Goal: Transaction & Acquisition: Purchase product/service

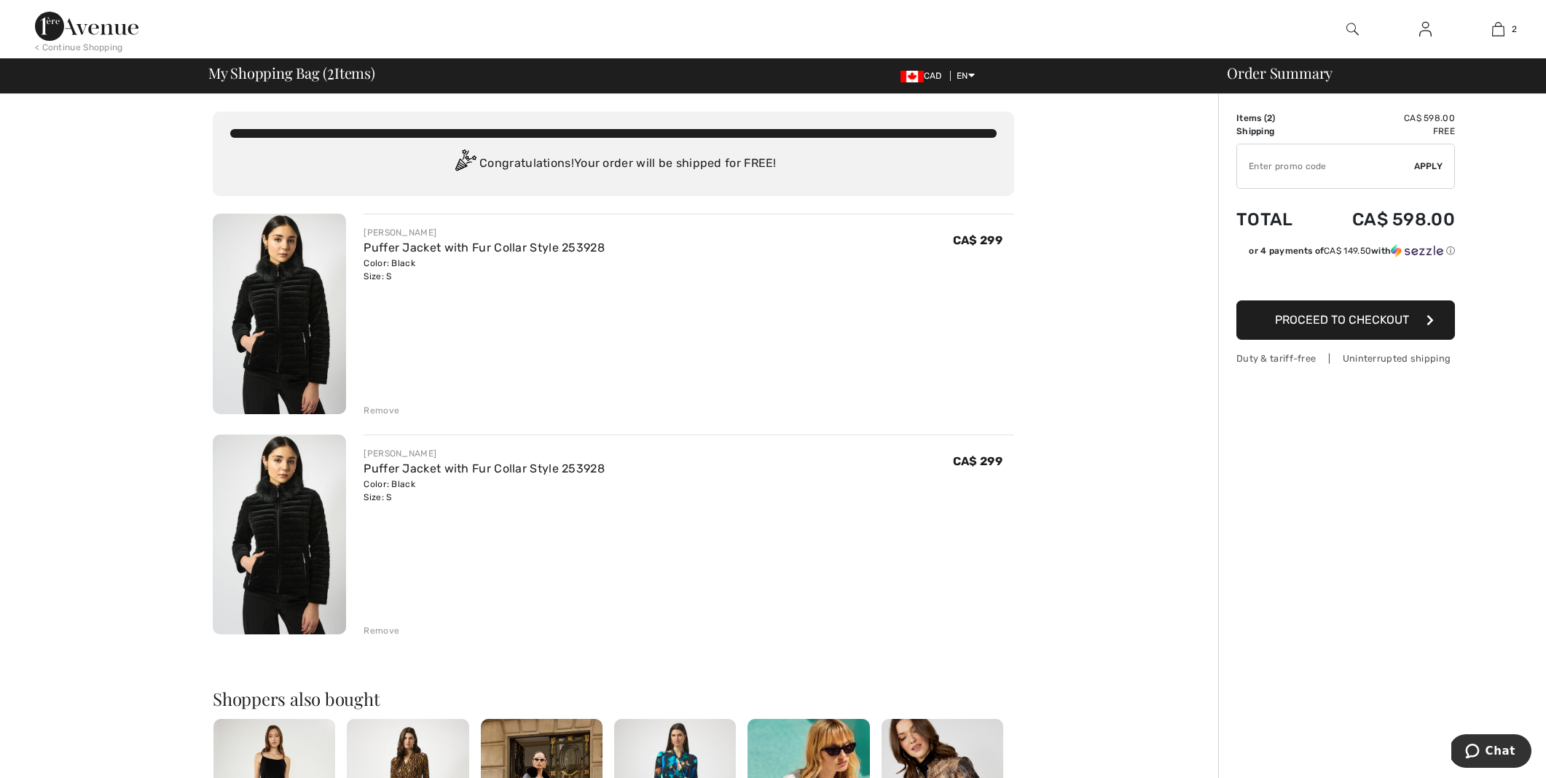
drag, startPoint x: 387, startPoint y: 410, endPoint x: 396, endPoint y: 408, distance: 9.6
click at [388, 409] on div "Remove" at bounding box center [382, 410] width 36 height 13
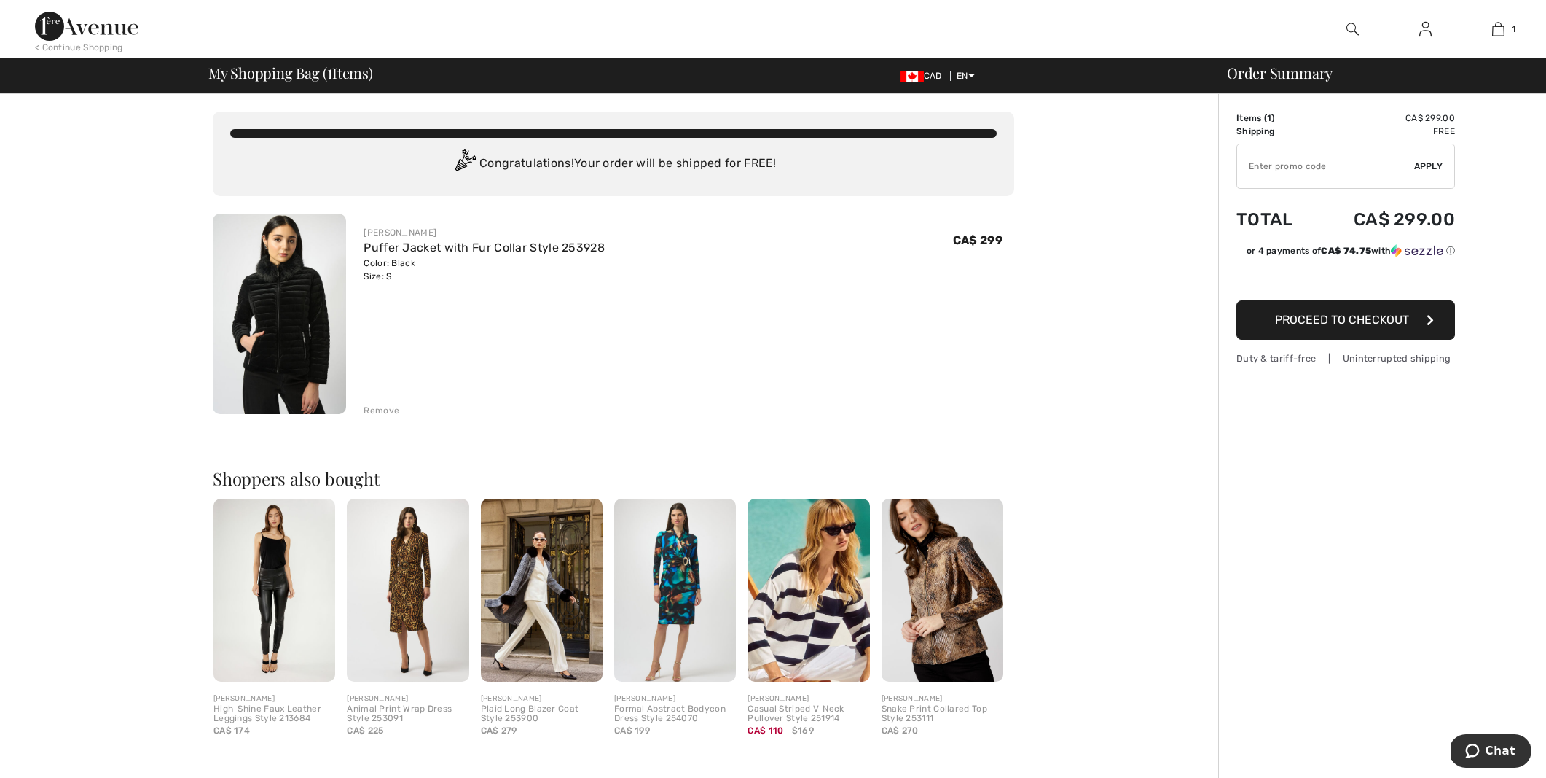
click at [1294, 314] on span "Proceed to Checkout" at bounding box center [1342, 320] width 134 height 14
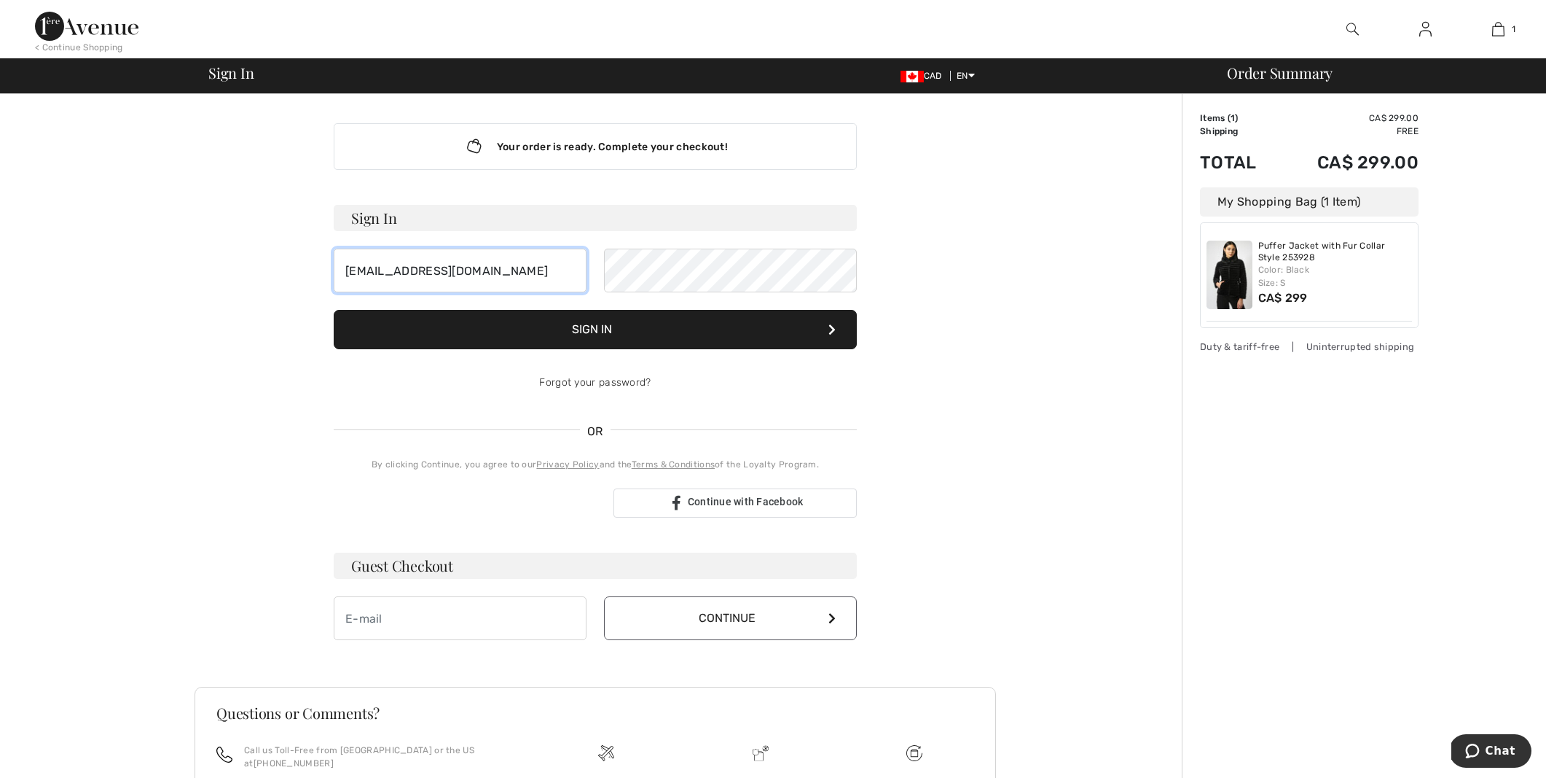
type input "tonyjacu@telus.net"
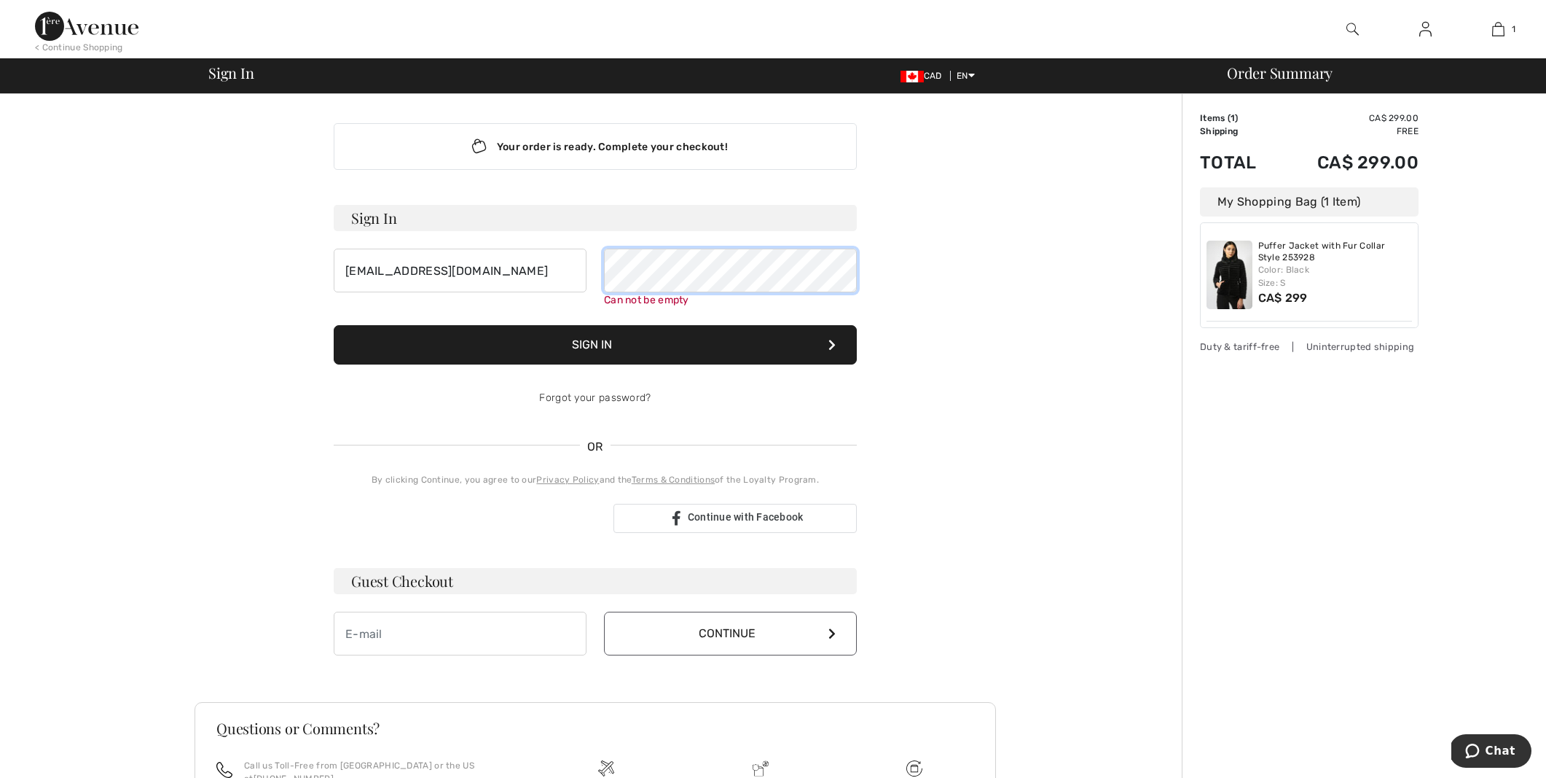
scroll to position [20, 0]
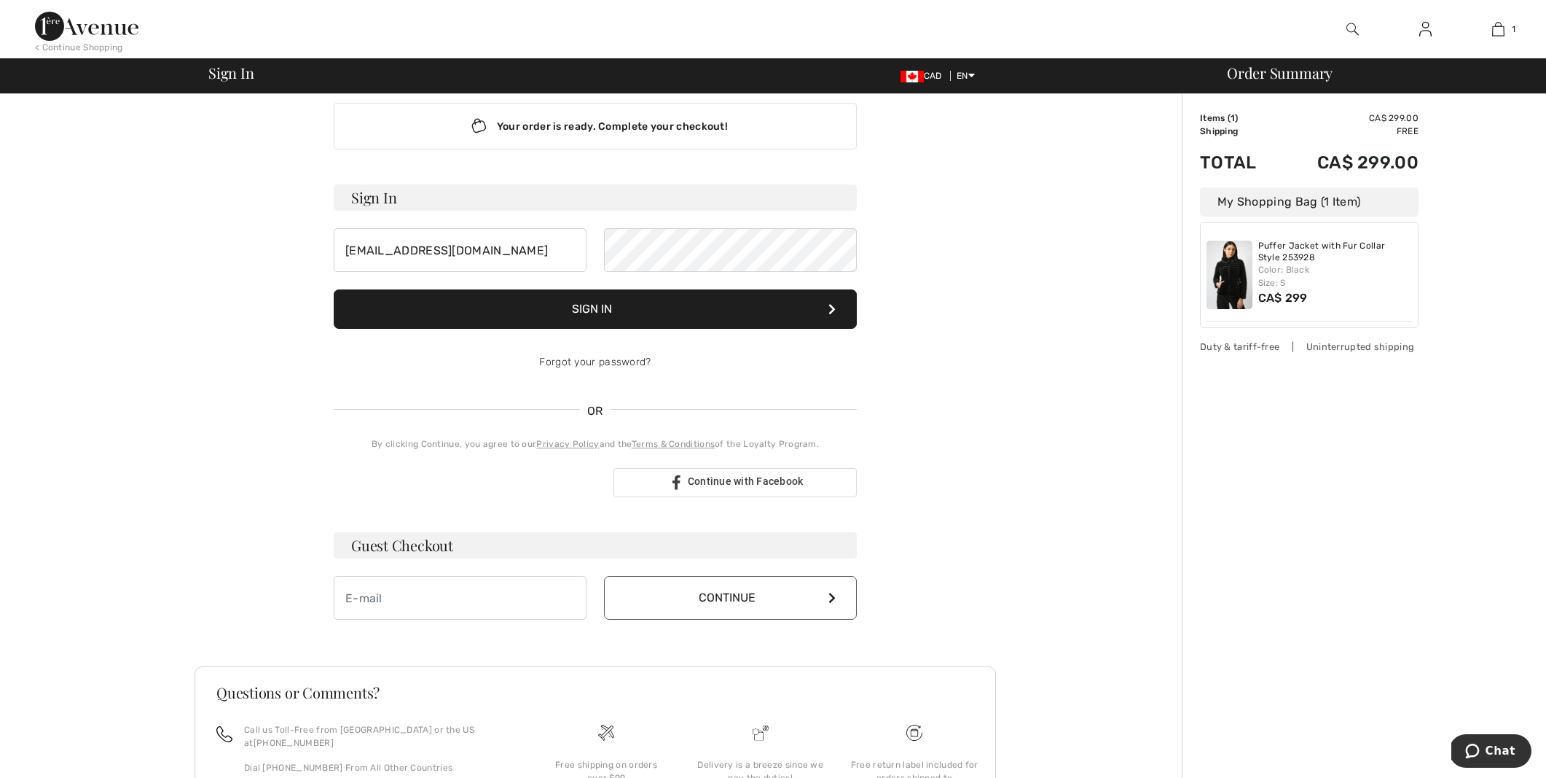
click at [598, 325] on button "Sign In" at bounding box center [595, 308] width 523 height 39
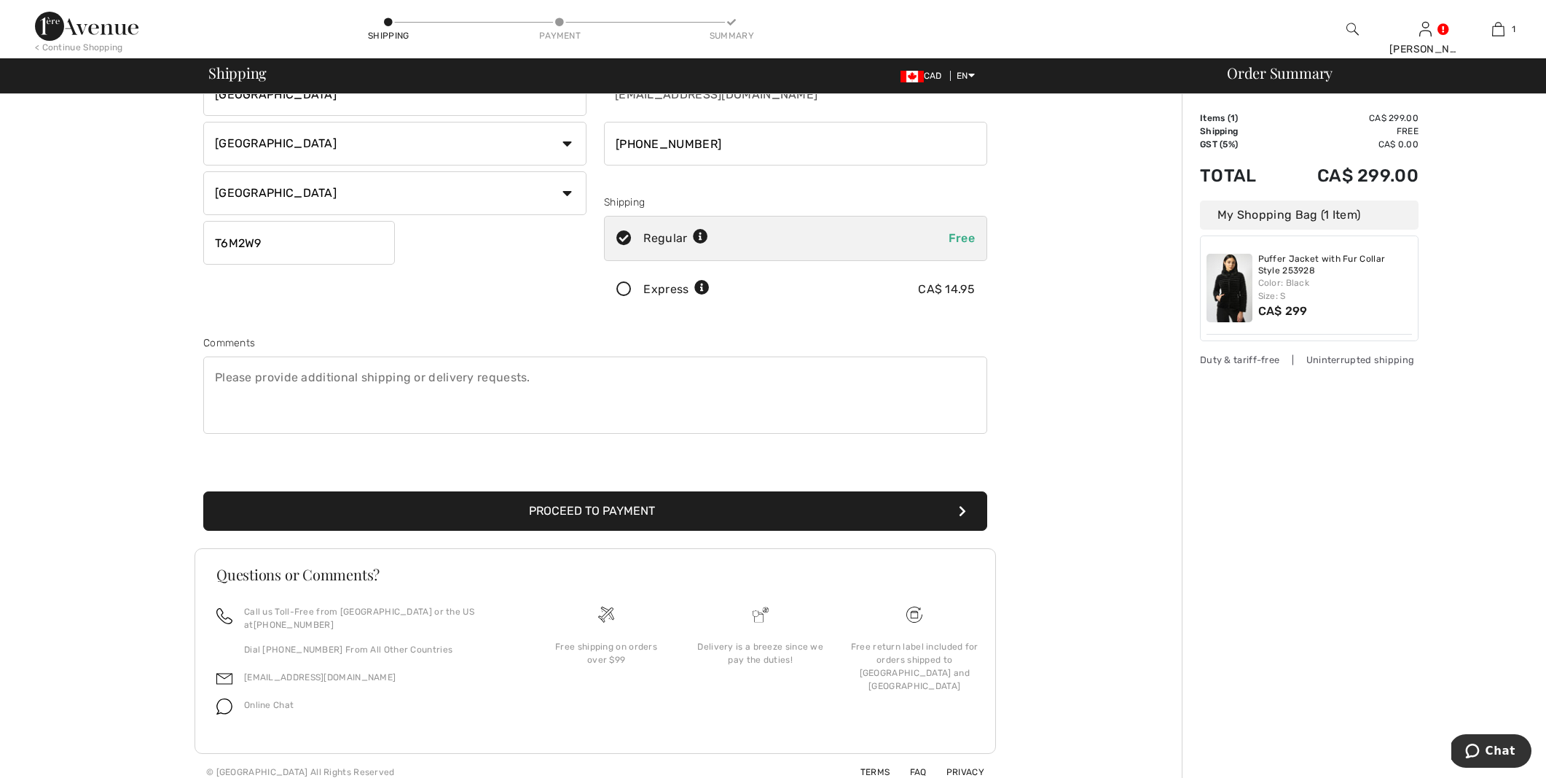
scroll to position [159, 0]
click at [606, 512] on button "Proceed to Payment" at bounding box center [595, 511] width 784 height 39
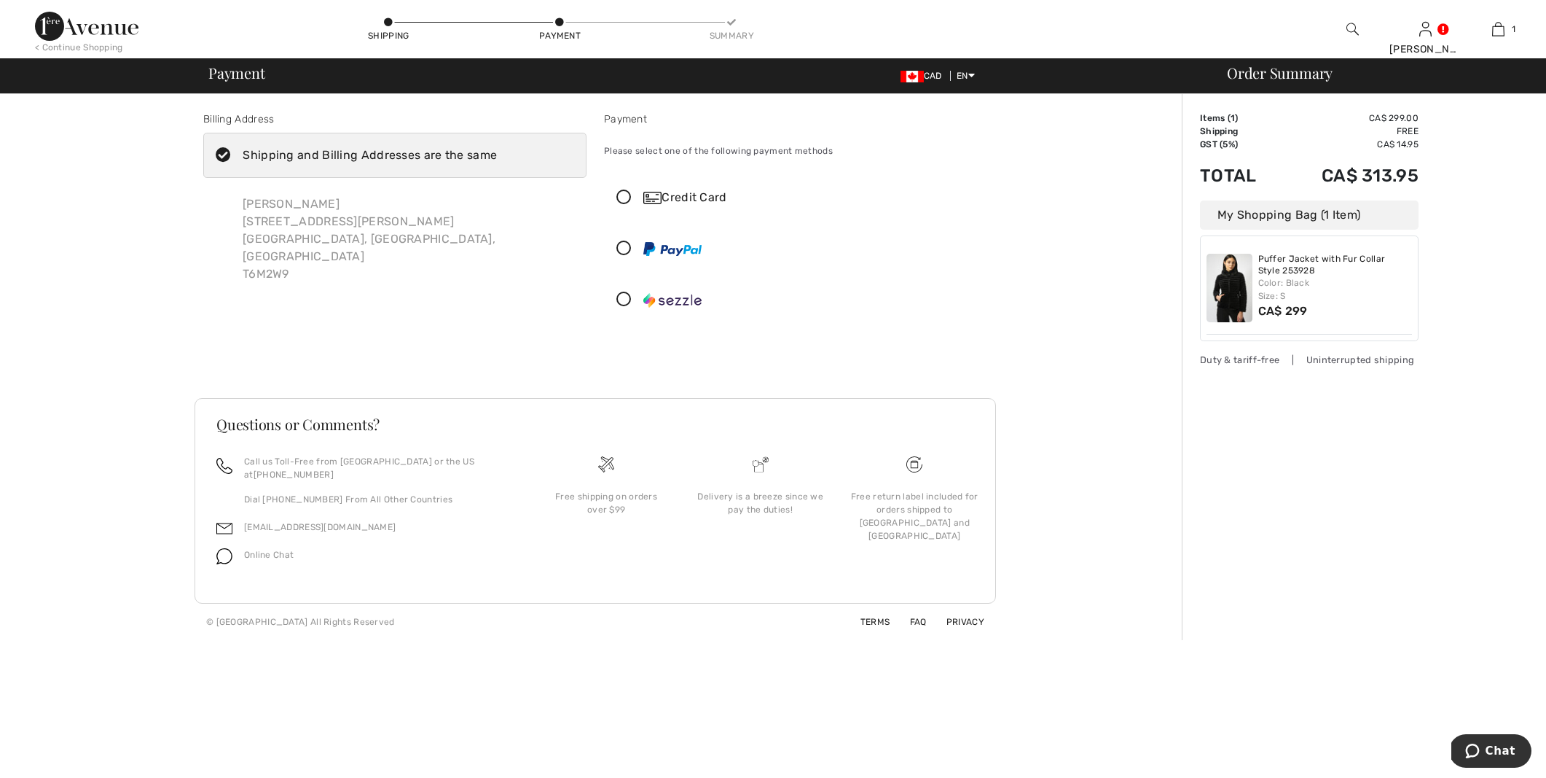
click at [682, 197] on div "Credit Card" at bounding box center [811, 197] width 334 height 17
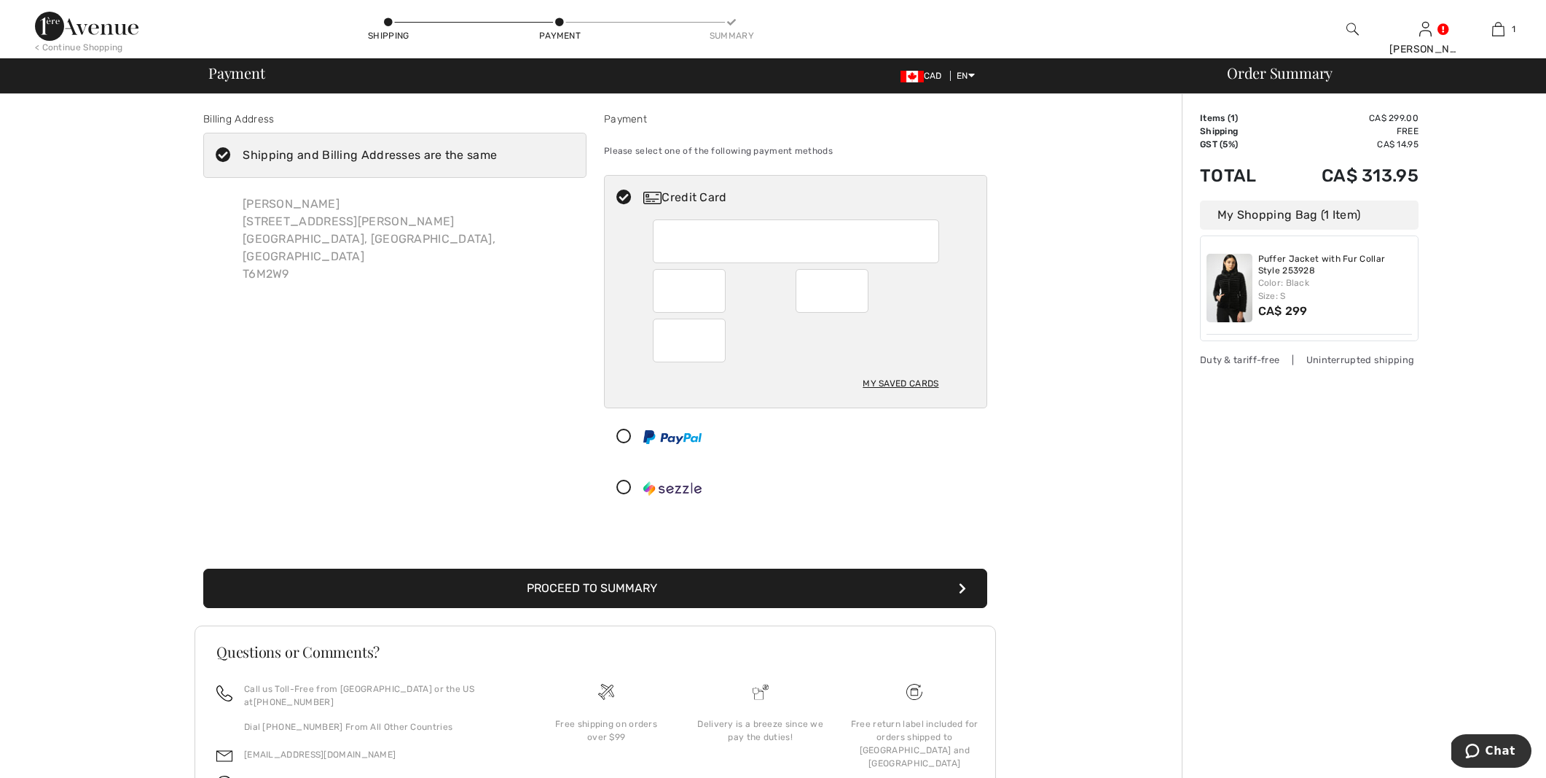
click at [665, 240] on iframe at bounding box center [797, 241] width 265 height 34
click at [789, 373] on div "My Saved Cards" at bounding box center [796, 387] width 286 height 39
click at [623, 263] on div "My Saved Cards" at bounding box center [796, 313] width 382 height 188
click at [907, 383] on div "My Saved Cards" at bounding box center [901, 383] width 76 height 25
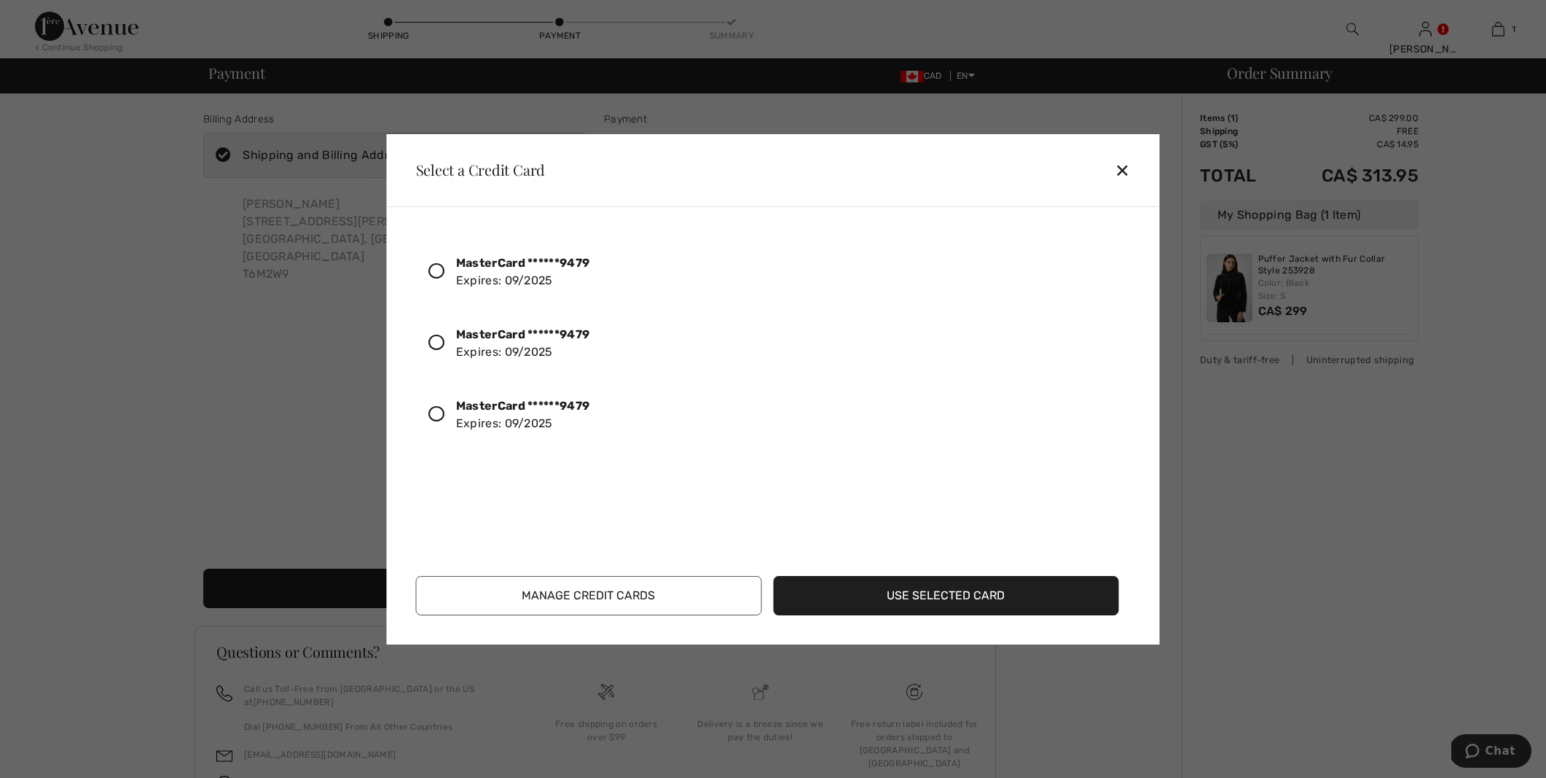
click at [597, 595] on button "Manage Credit Cards" at bounding box center [589, 595] width 346 height 39
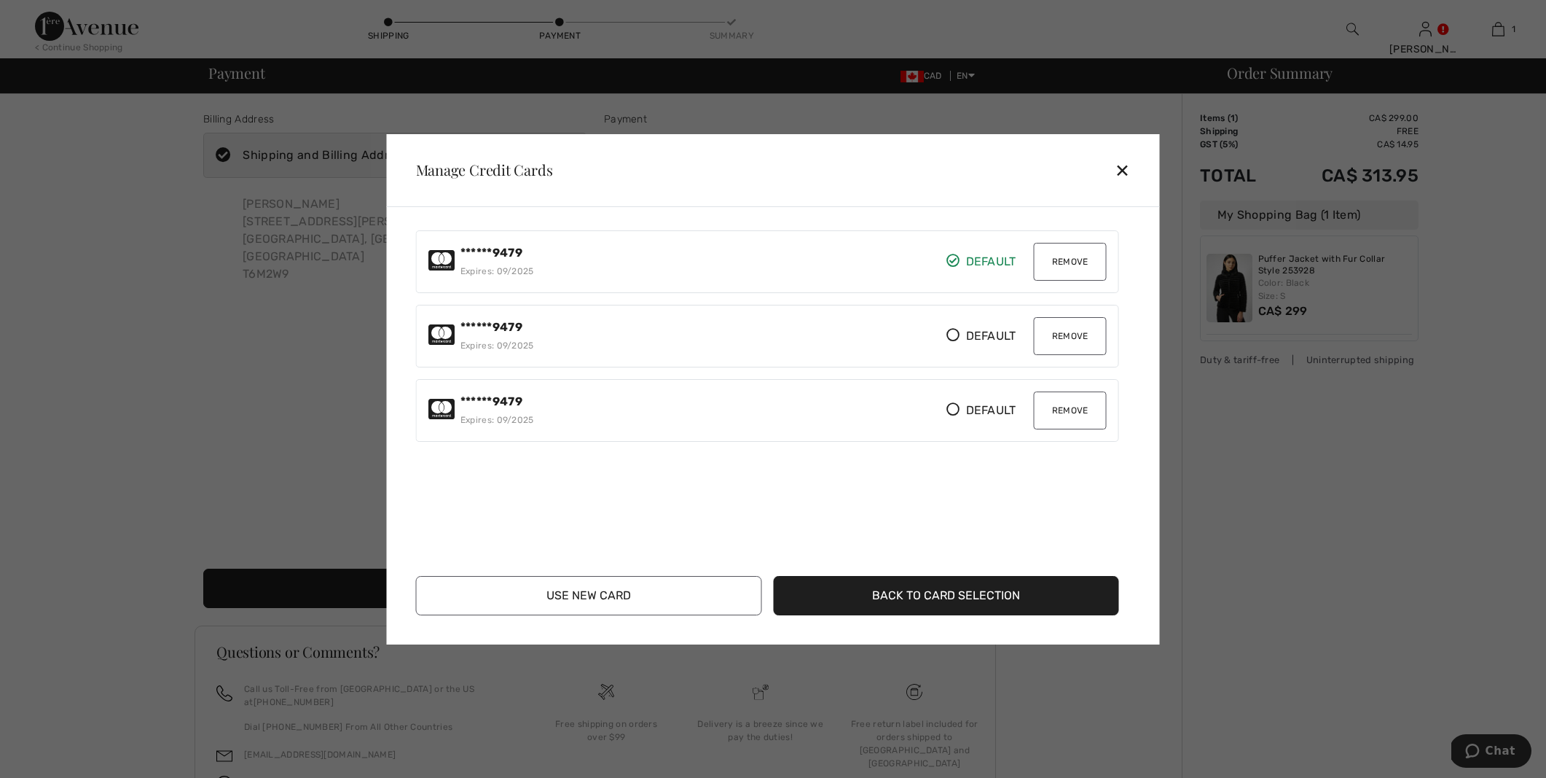
click at [1058, 265] on button "Remove" at bounding box center [1070, 262] width 73 height 38
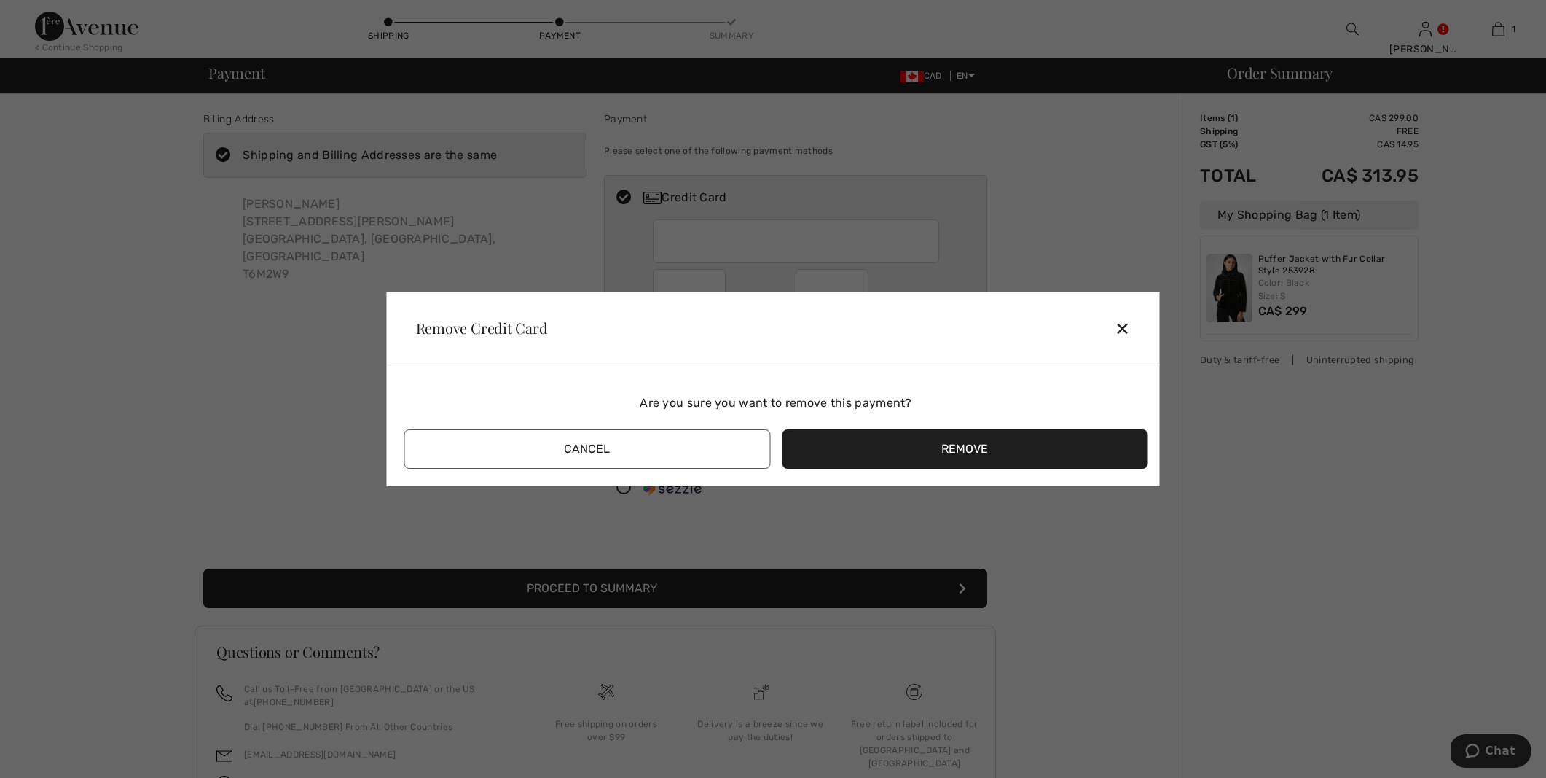
drag, startPoint x: 957, startPoint y: 445, endPoint x: 966, endPoint y: 445, distance: 9.5
click at [959, 445] on button "Remove" at bounding box center [965, 448] width 367 height 39
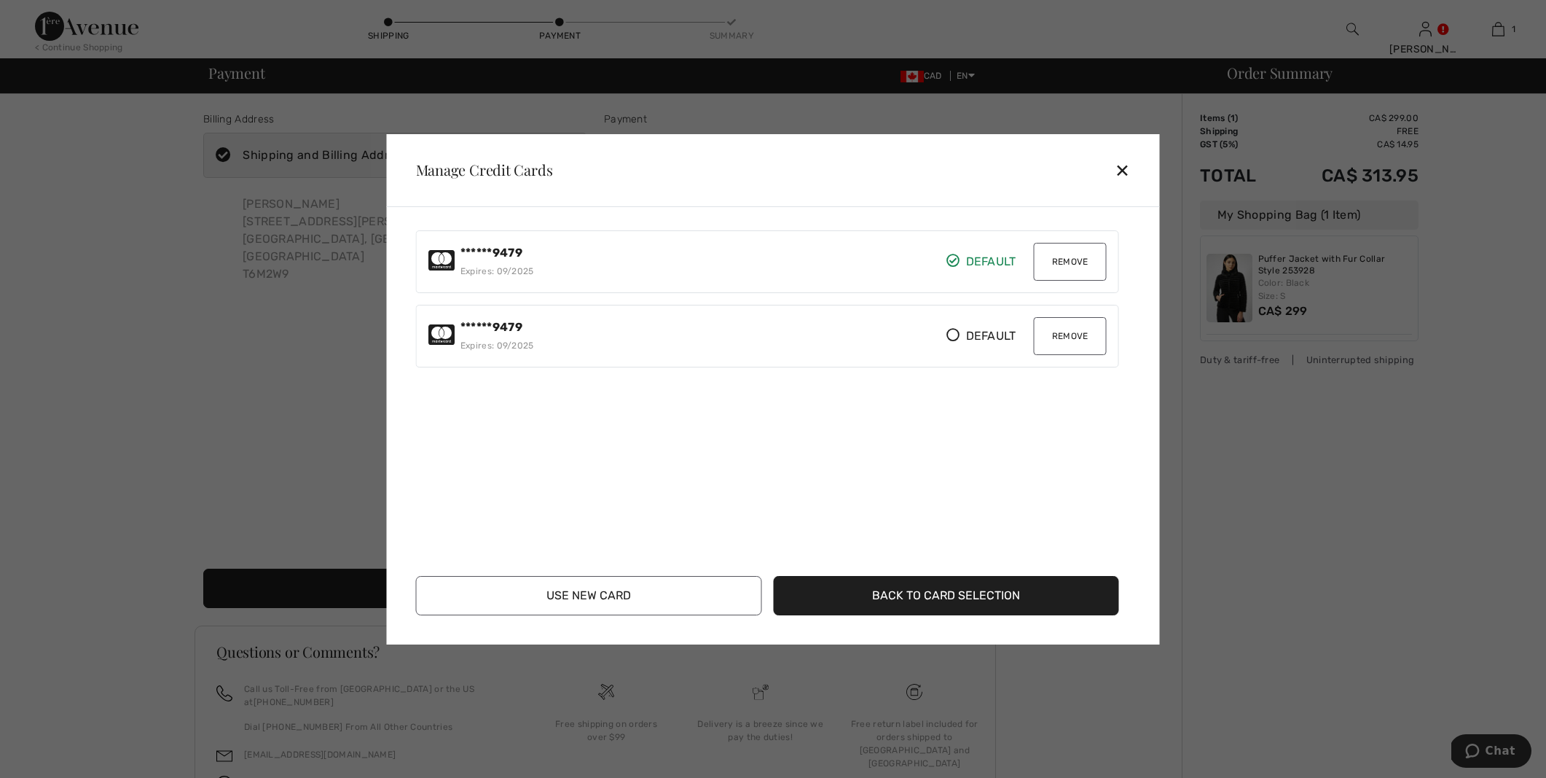
click at [1061, 262] on button "Remove" at bounding box center [1070, 262] width 73 height 38
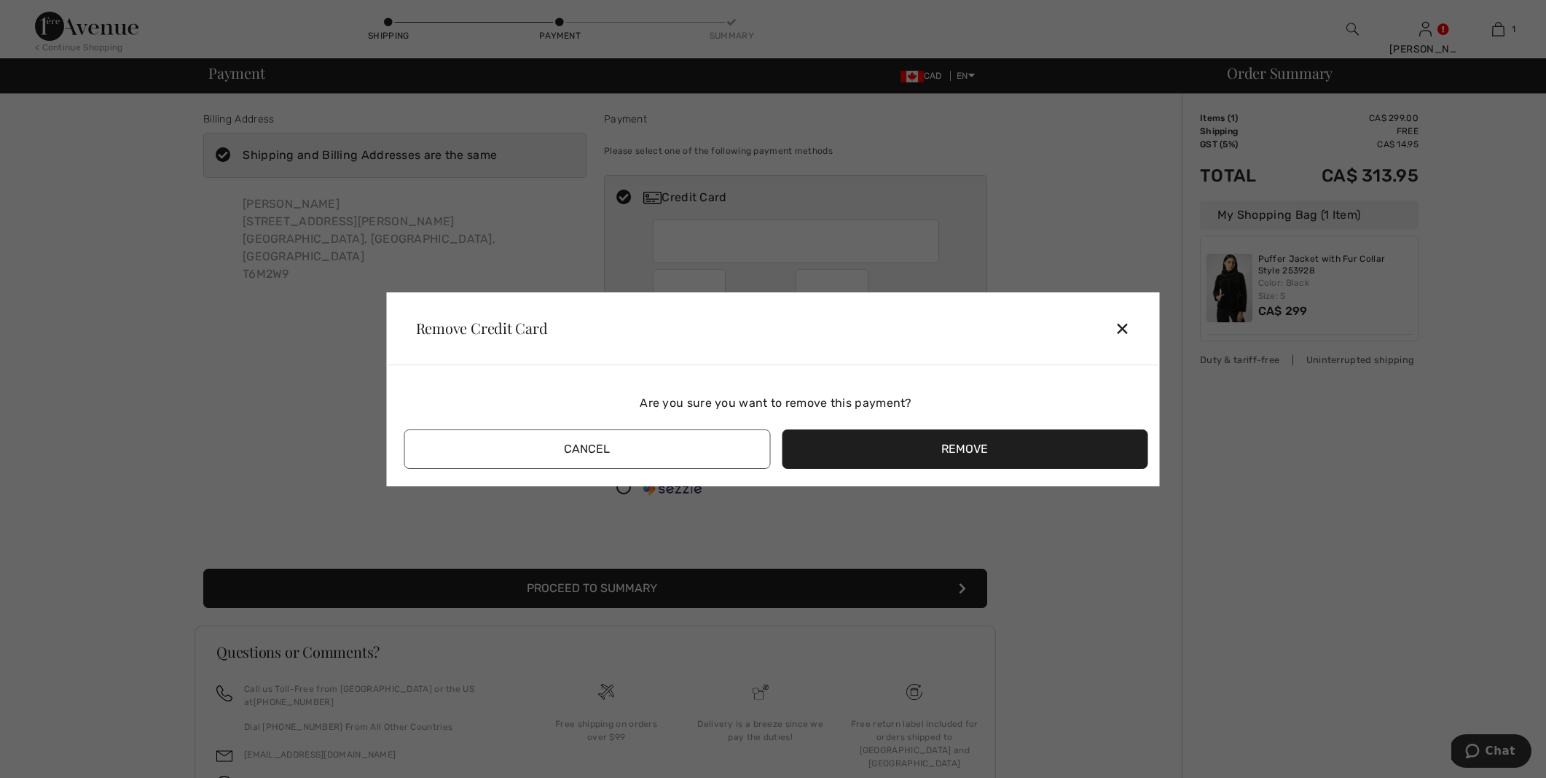
click at [953, 439] on button "Remove" at bounding box center [965, 448] width 367 height 39
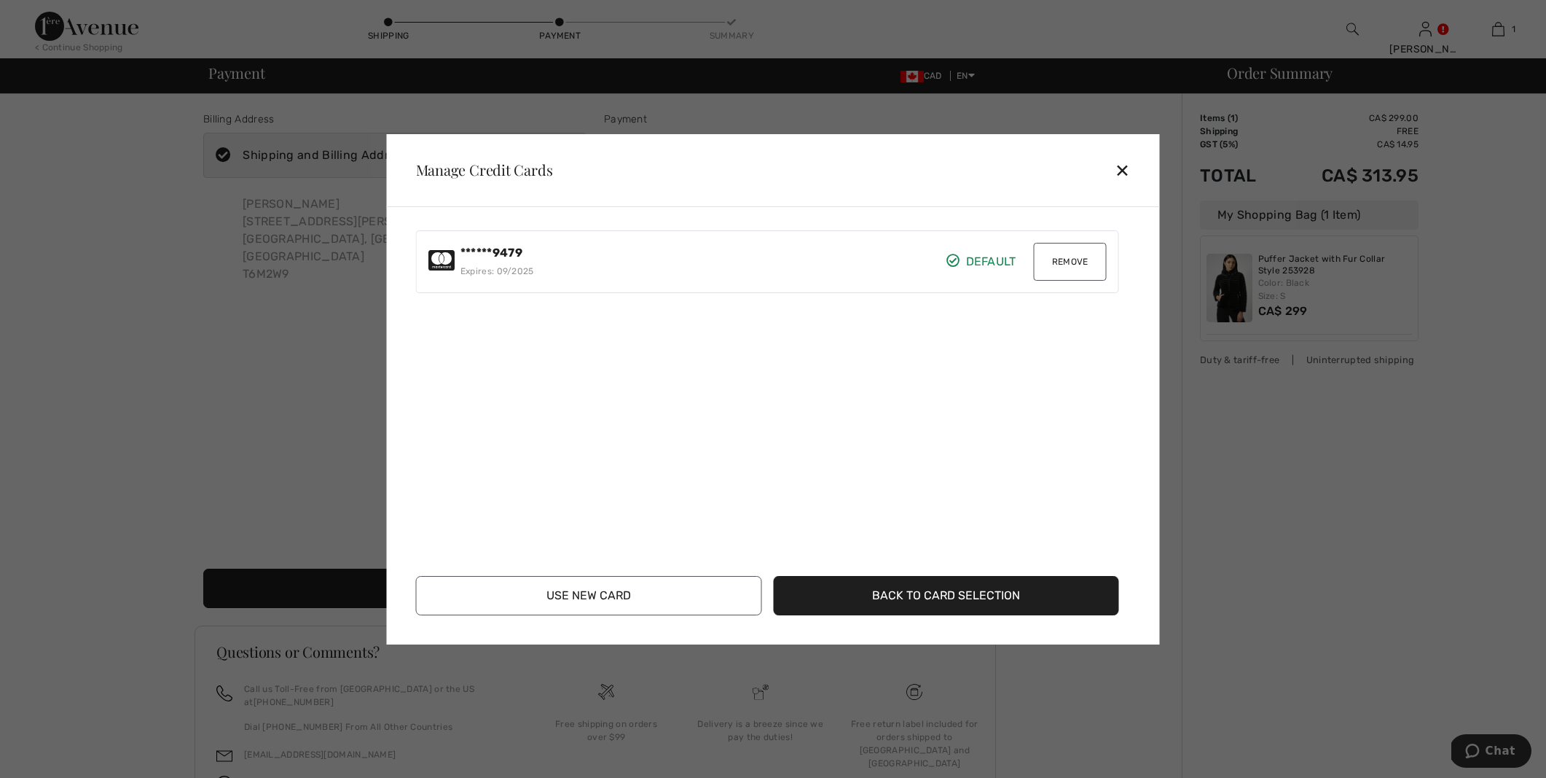
drag, startPoint x: 481, startPoint y: 249, endPoint x: 492, endPoint y: 257, distance: 13.6
click at [482, 250] on strong "******9479" at bounding box center [492, 253] width 62 height 14
drag, startPoint x: 507, startPoint y: 267, endPoint x: 515, endPoint y: 267, distance: 8.0
click at [509, 267] on span "Expires: 09/2025" at bounding box center [498, 271] width 74 height 10
click at [1071, 260] on button "Remove" at bounding box center [1070, 262] width 73 height 38
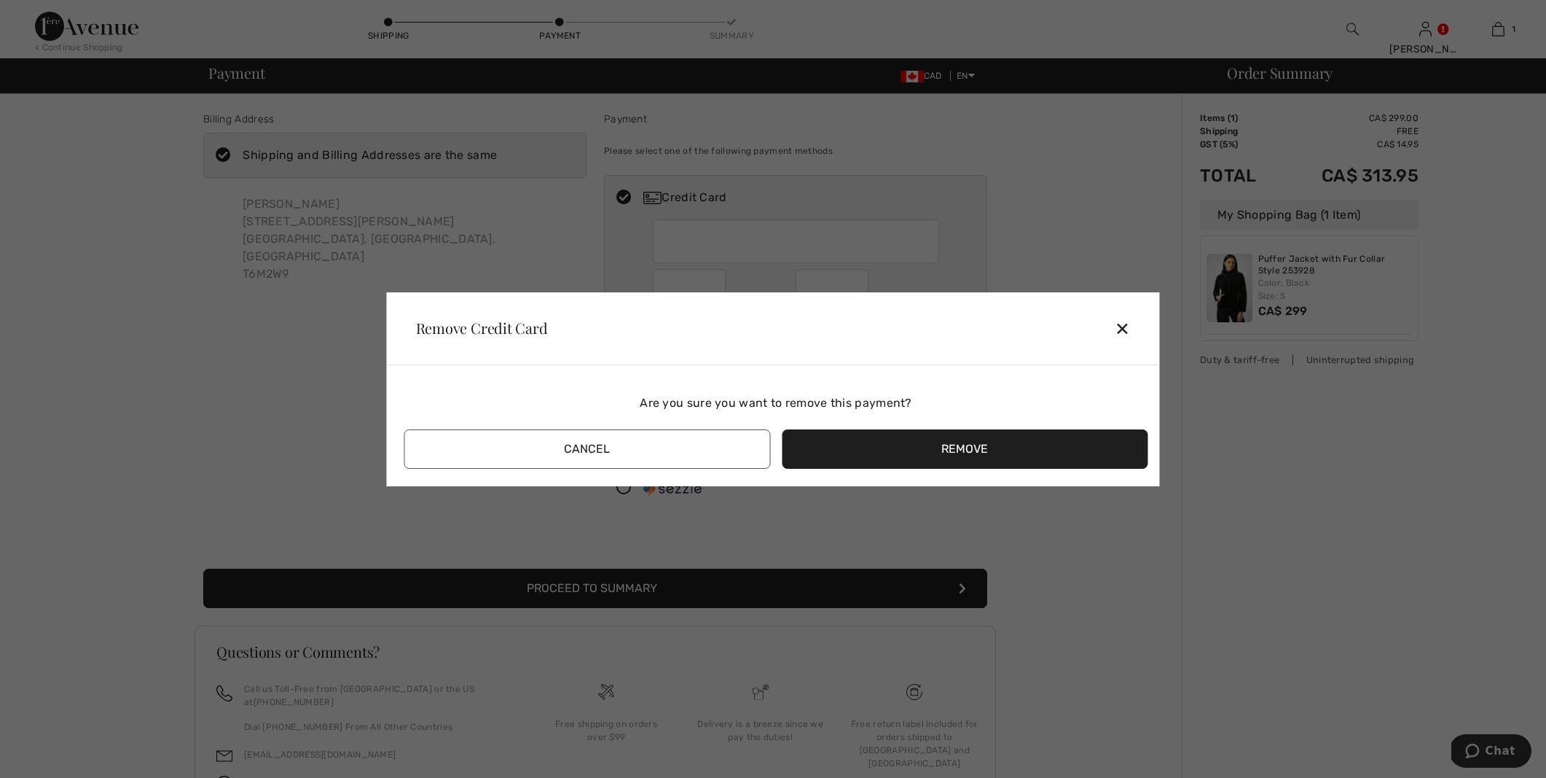
click at [963, 446] on button "Remove" at bounding box center [965, 448] width 367 height 39
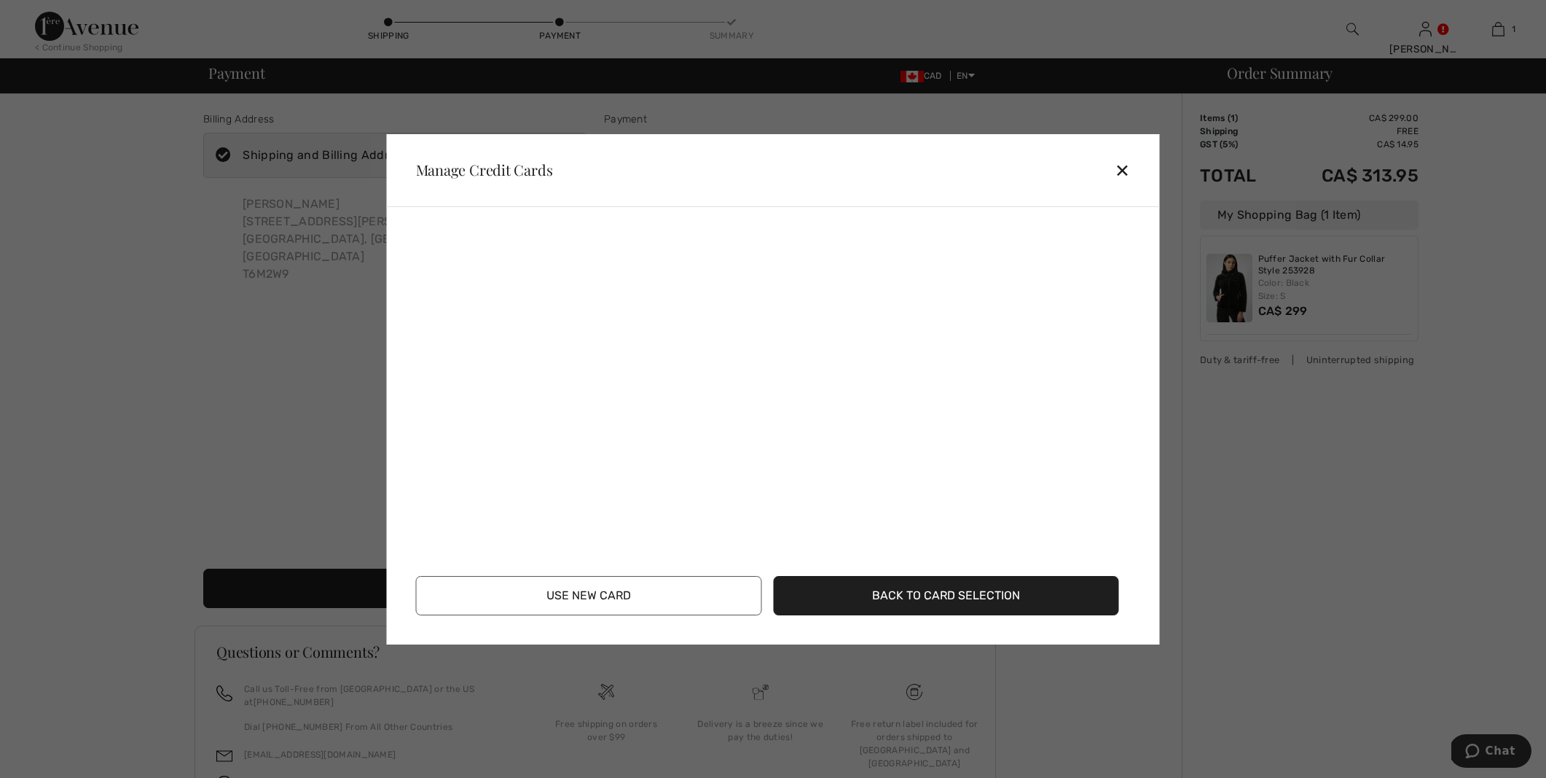
click at [566, 590] on button "Use New Card" at bounding box center [589, 595] width 346 height 39
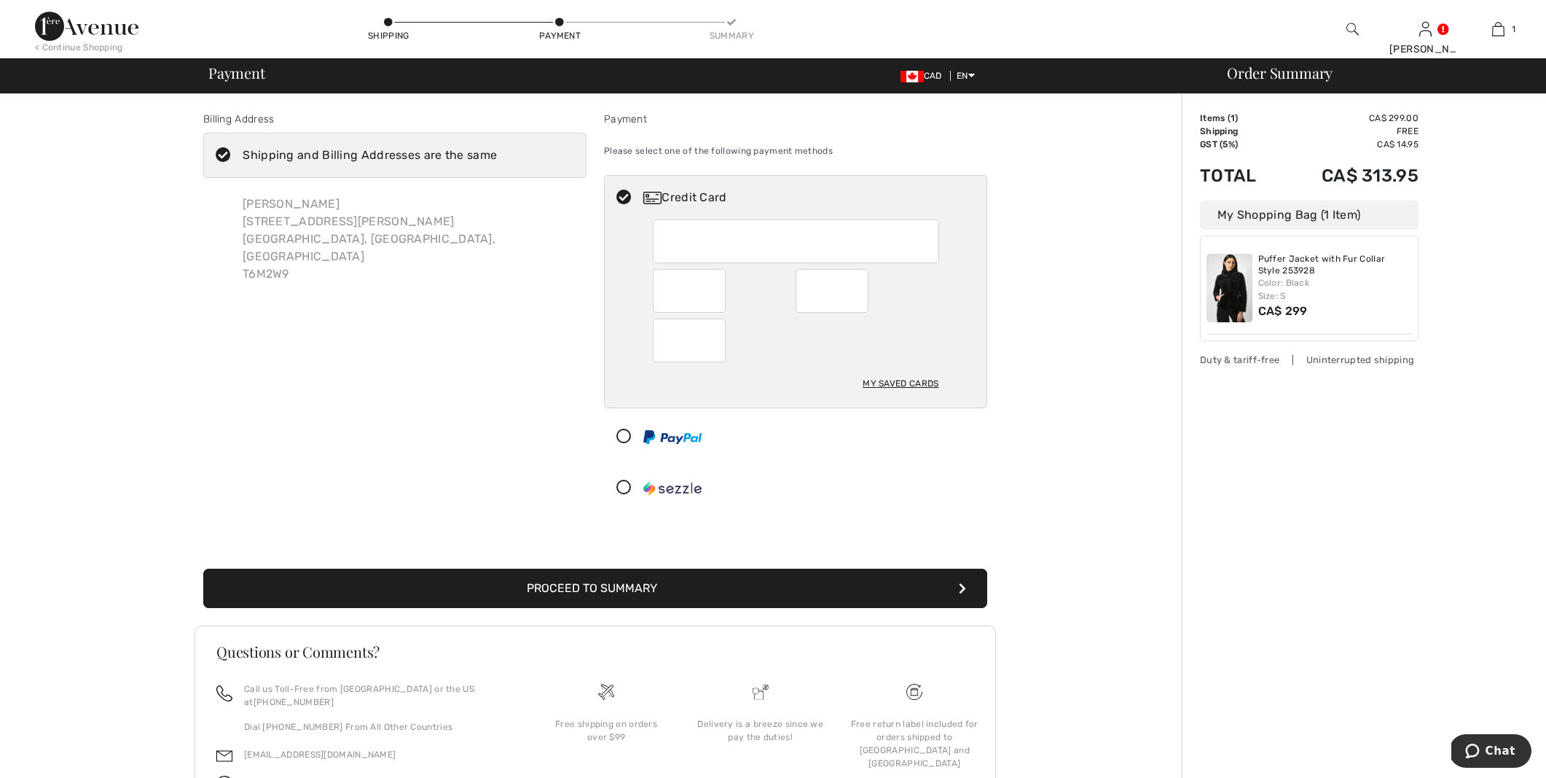
click at [665, 239] on iframe at bounding box center [797, 241] width 265 height 34
click at [883, 383] on div "My Saved Cards" at bounding box center [901, 383] width 76 height 25
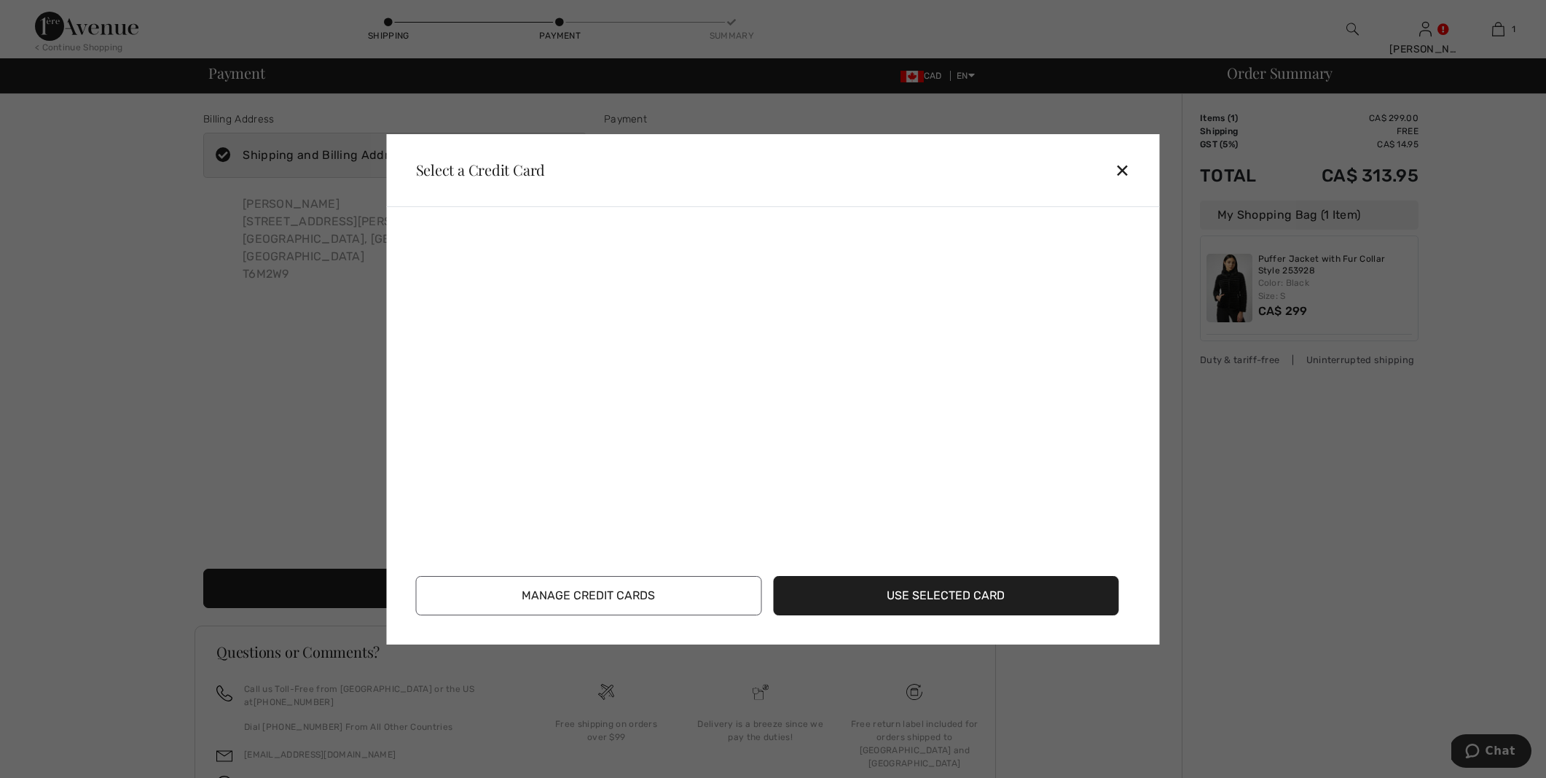
drag, startPoint x: 1125, startPoint y: 165, endPoint x: 1114, endPoint y: 171, distance: 12.7
click at [1125, 165] on div "✕" at bounding box center [1128, 170] width 27 height 31
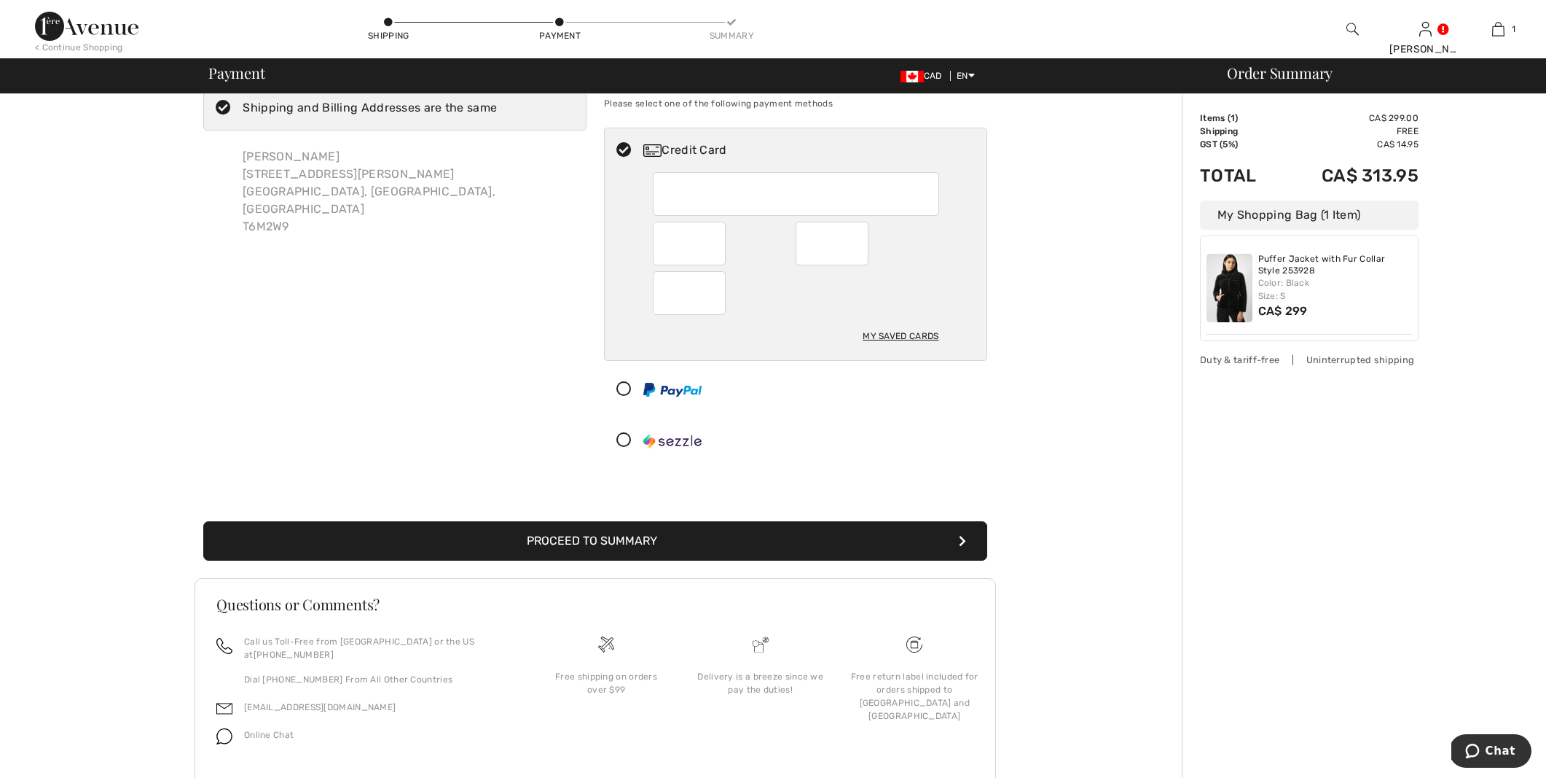
scroll to position [61, 0]
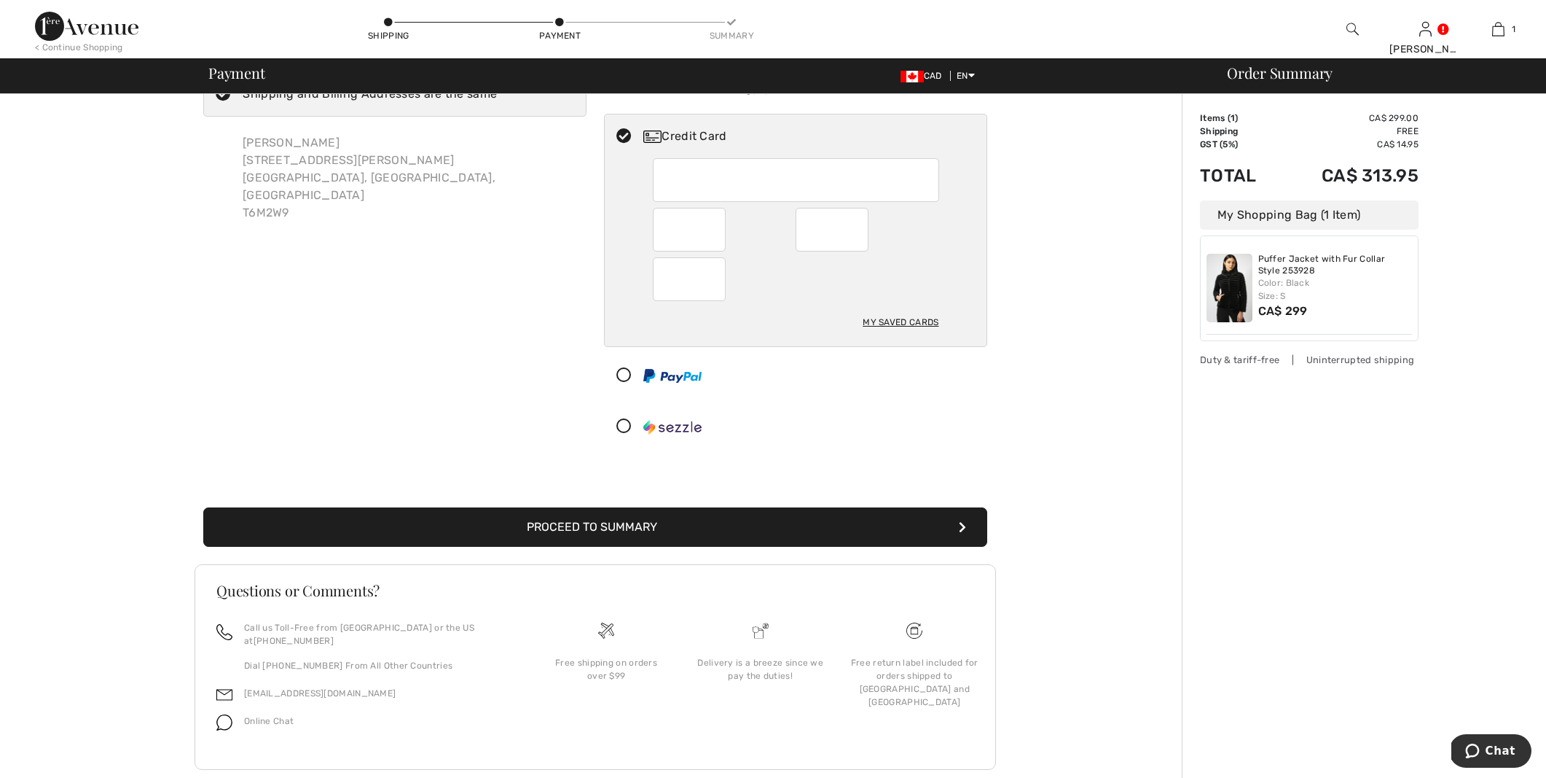
click at [632, 523] on button "Proceed to Summary" at bounding box center [595, 526] width 784 height 39
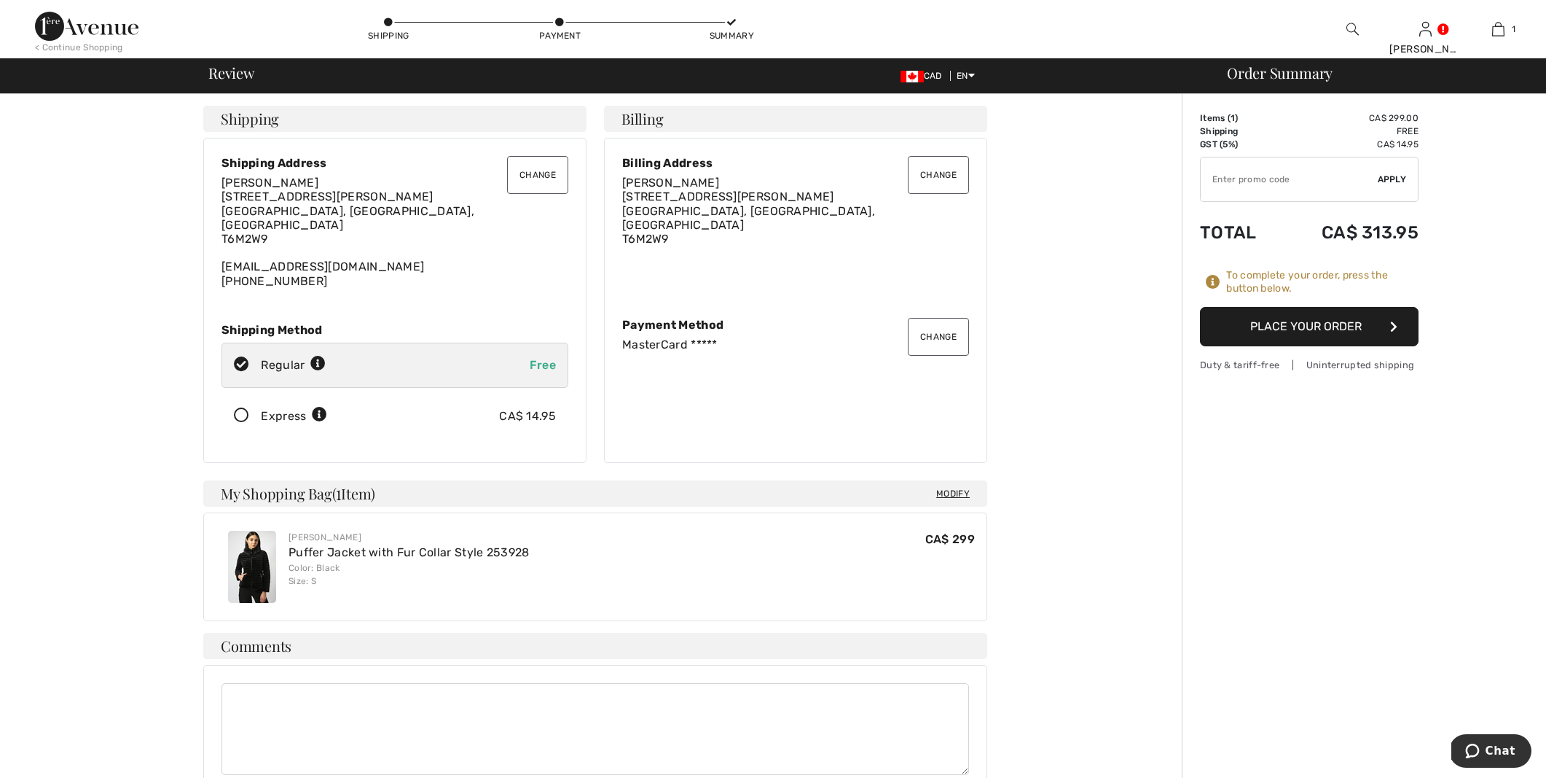
click at [1269, 324] on button "Place Your Order" at bounding box center [1309, 326] width 219 height 39
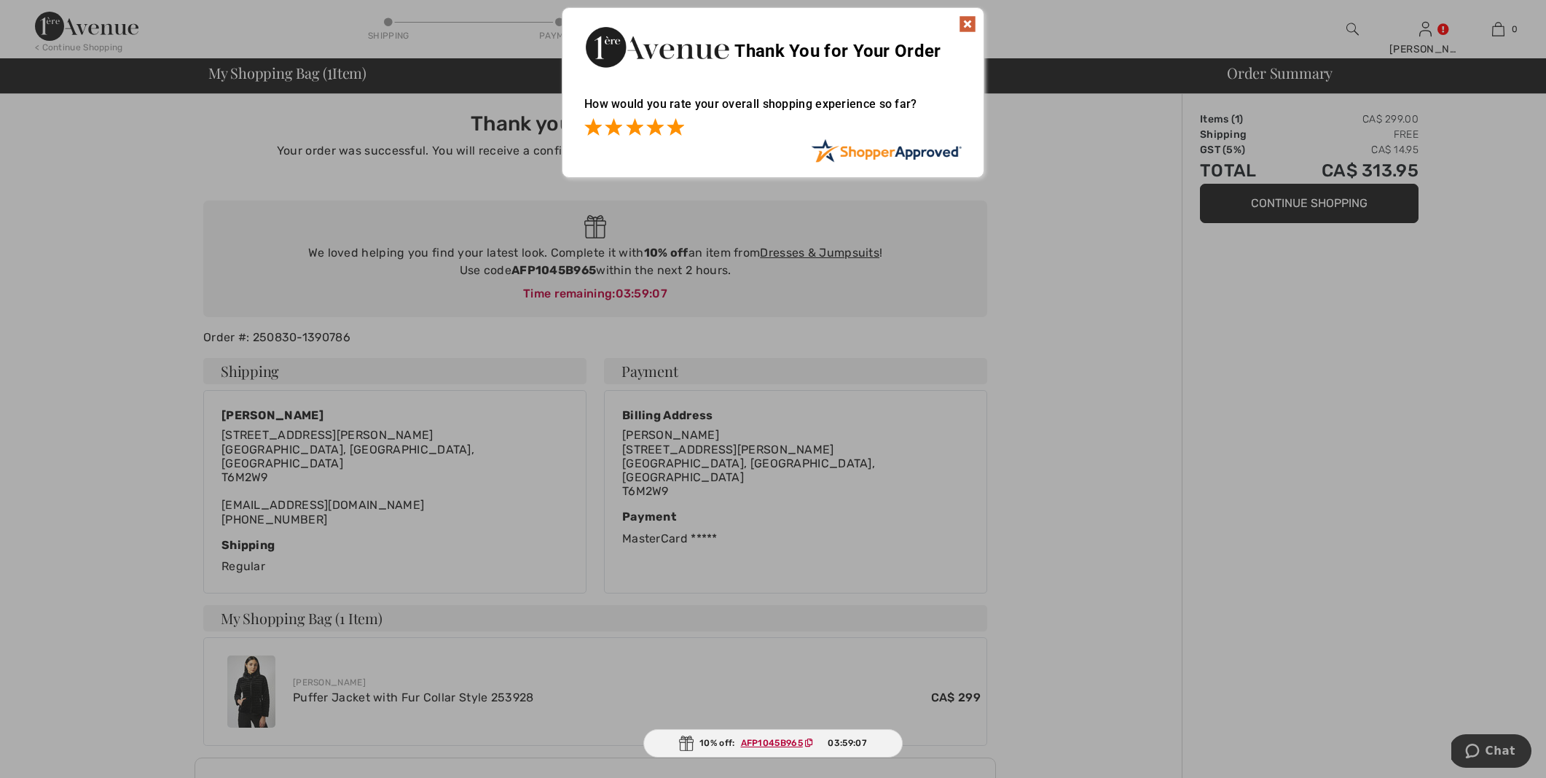
drag, startPoint x: 678, startPoint y: 128, endPoint x: 700, endPoint y: 125, distance: 22.2
click at [680, 128] on span at bounding box center [675, 126] width 17 height 17
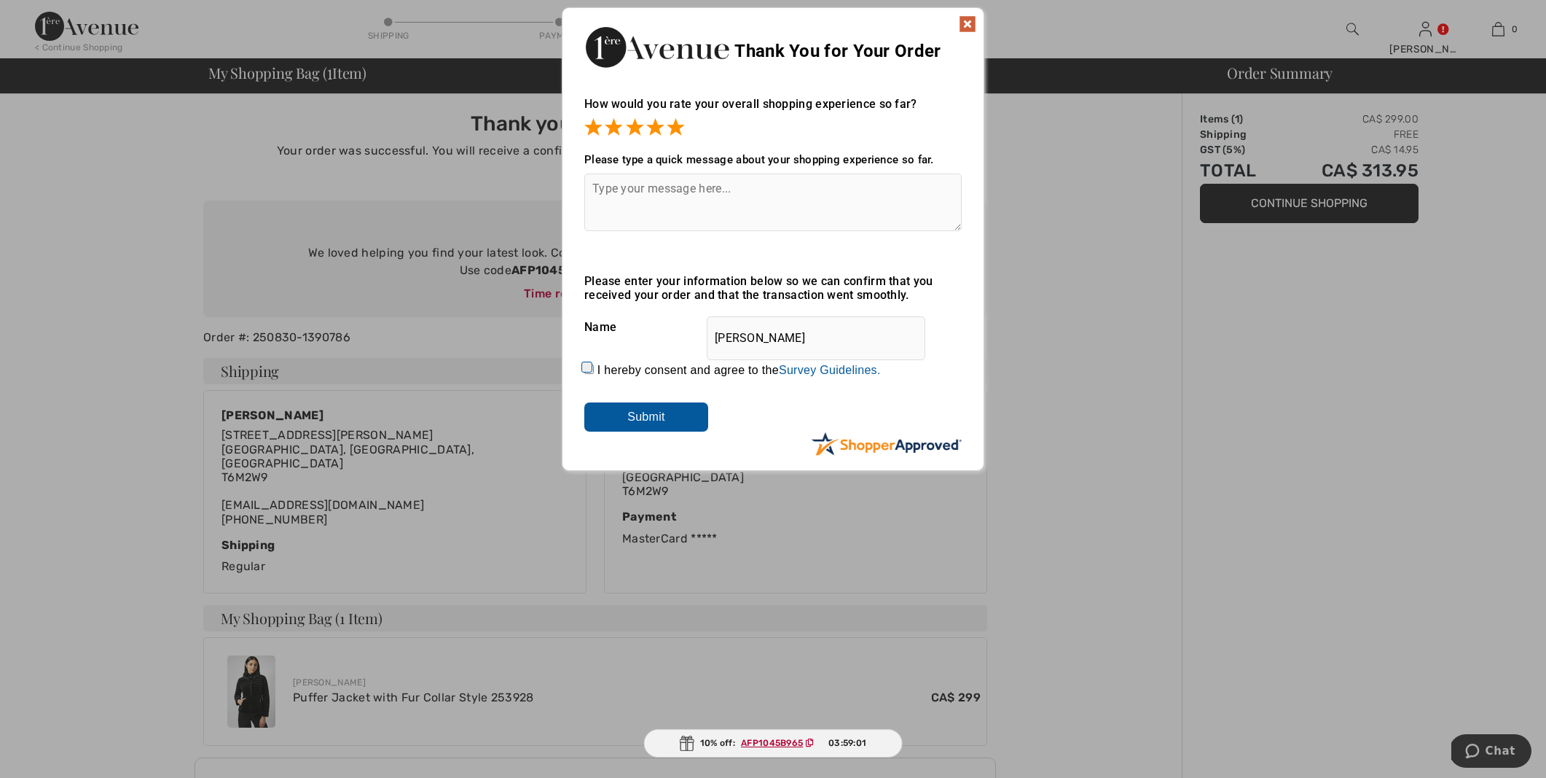
click at [585, 367] on input "I hereby consent and agree to the By submitting a review, you grant permission …" at bounding box center [588, 368] width 9 height 9
checkbox input "true"
click at [639, 411] on input "Submit" at bounding box center [646, 416] width 124 height 29
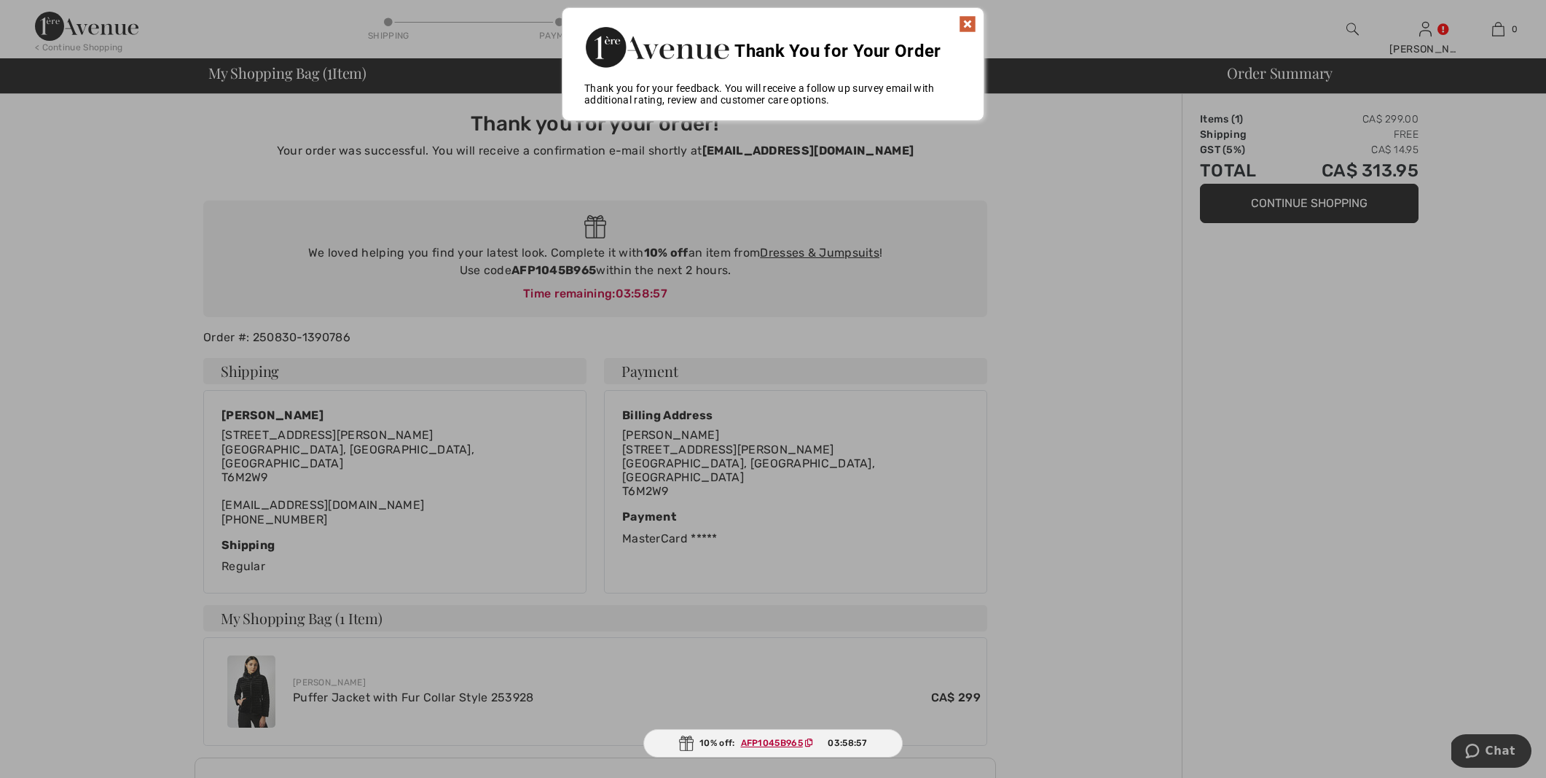
click at [970, 22] on img at bounding box center [967, 23] width 17 height 17
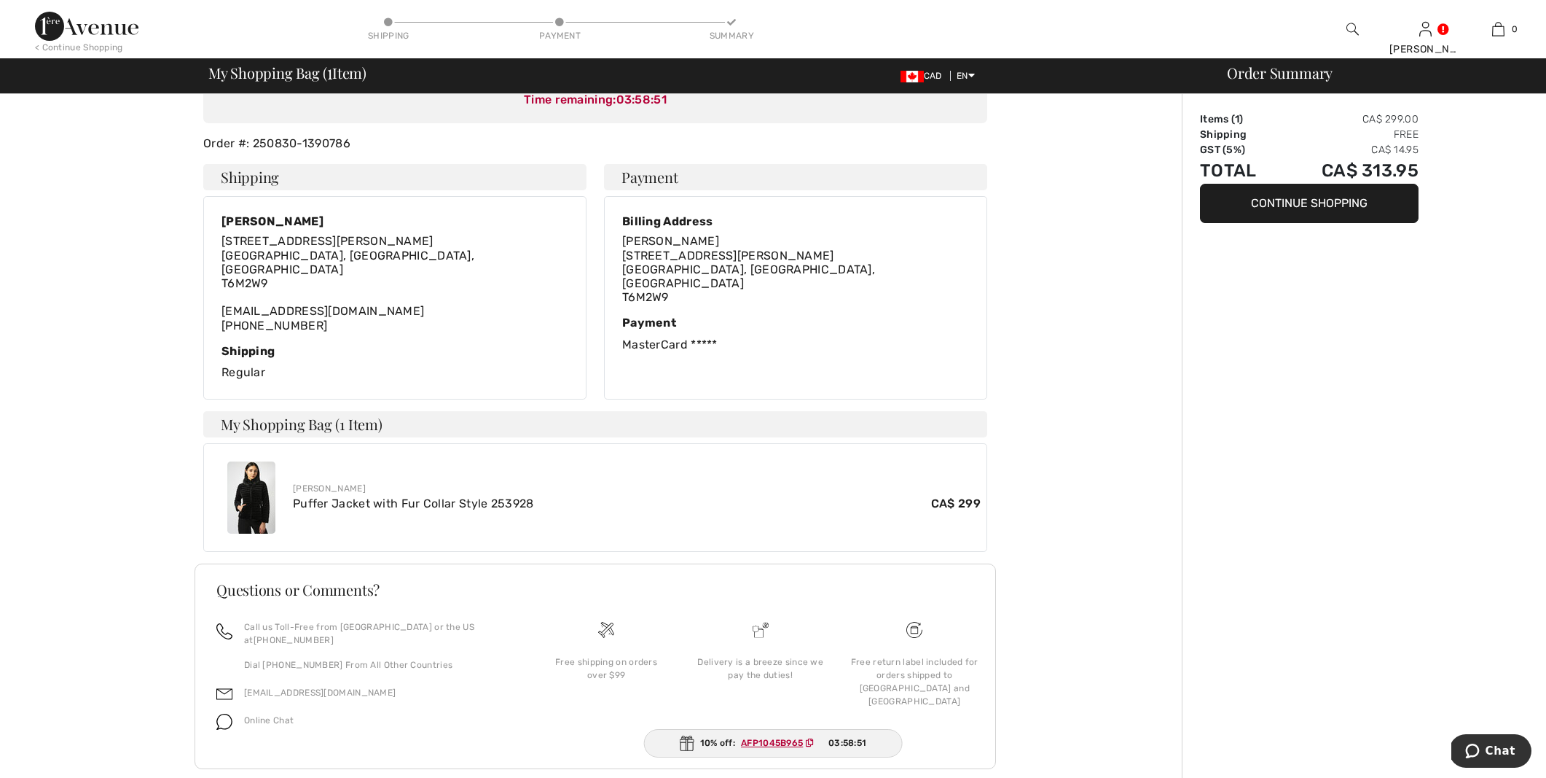
scroll to position [193, 0]
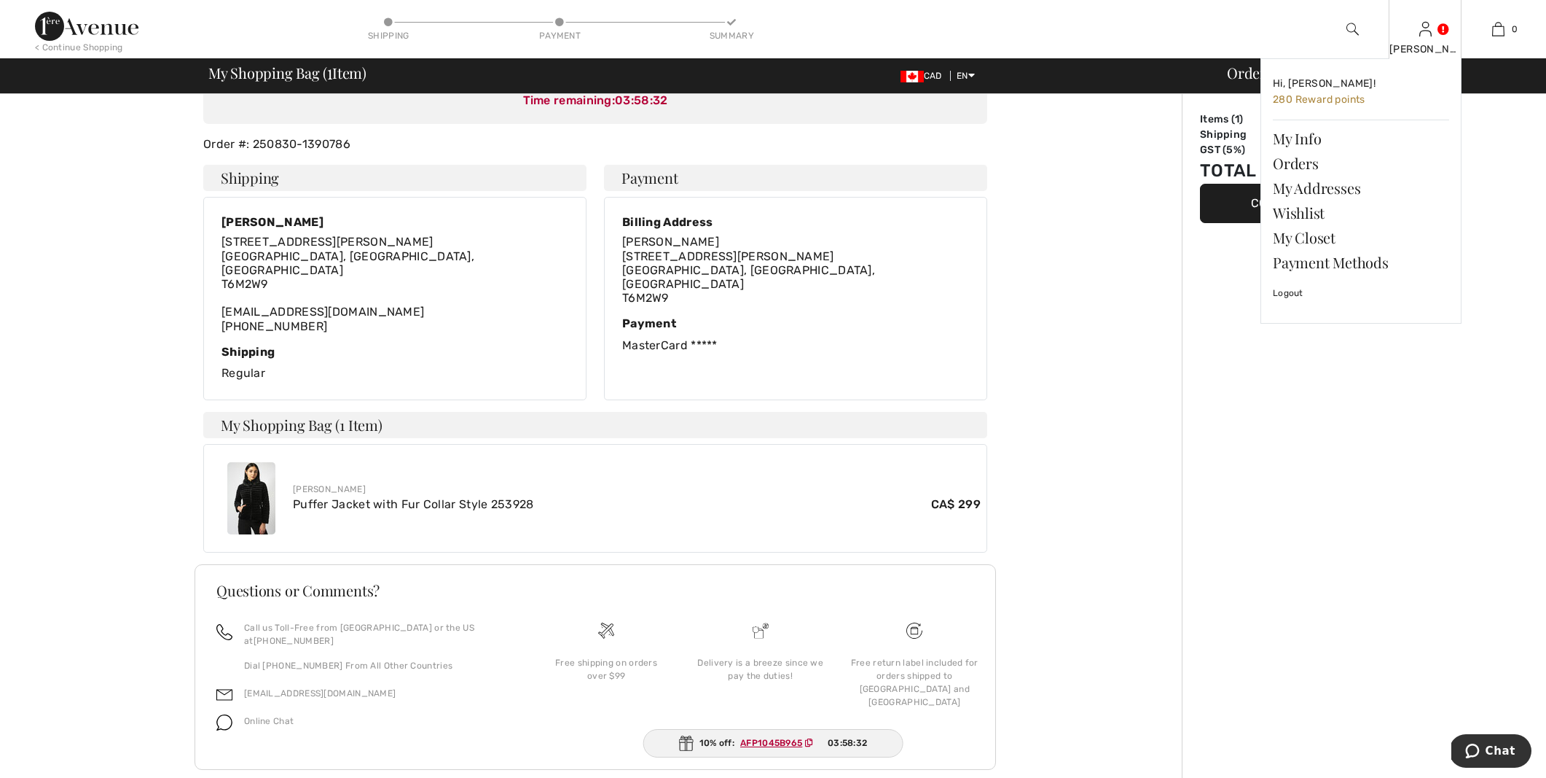
click at [1432, 27] on link at bounding box center [1426, 29] width 12 height 14
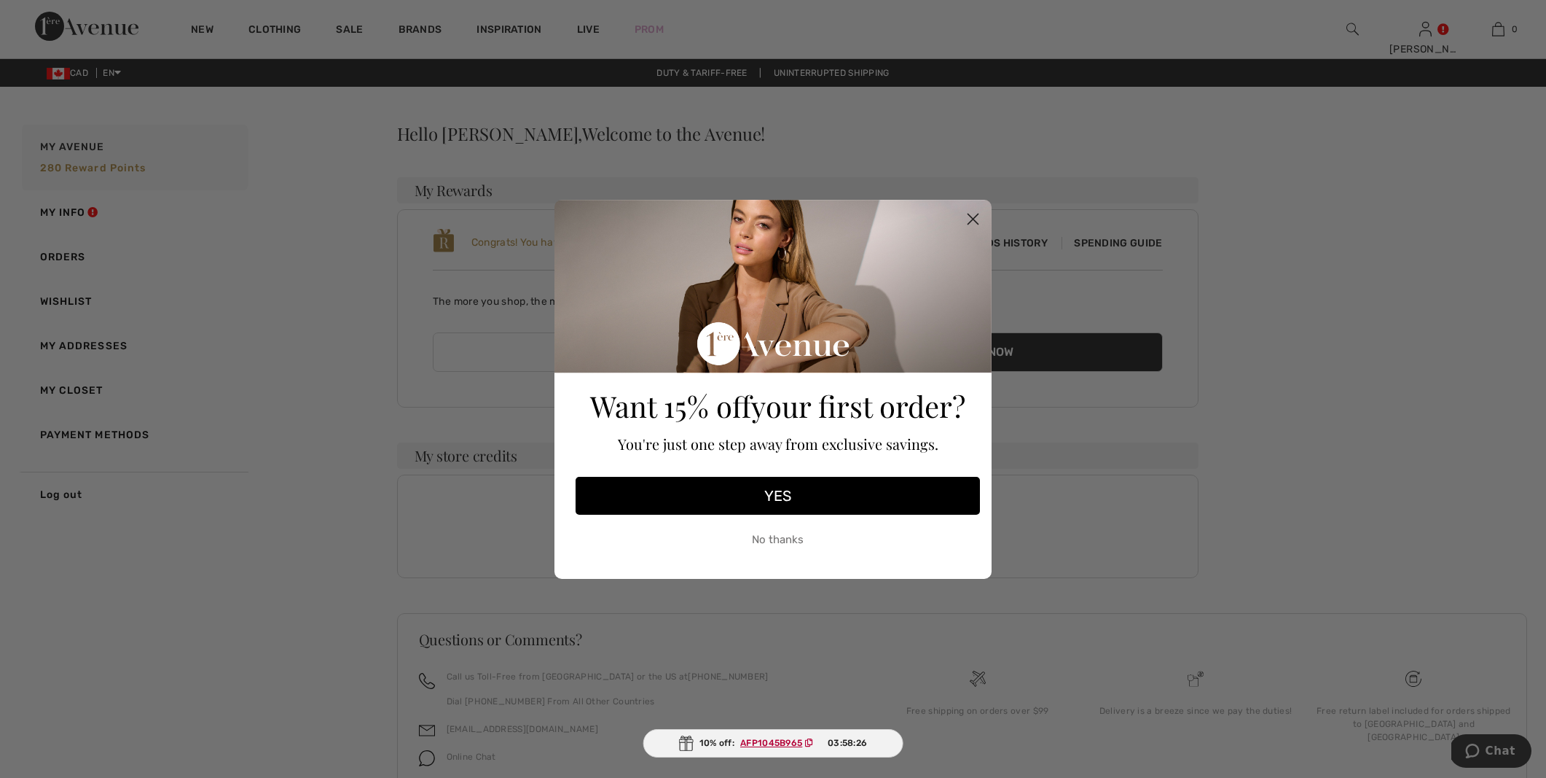
click at [971, 214] on circle "Close dialog" at bounding box center [973, 218] width 24 height 24
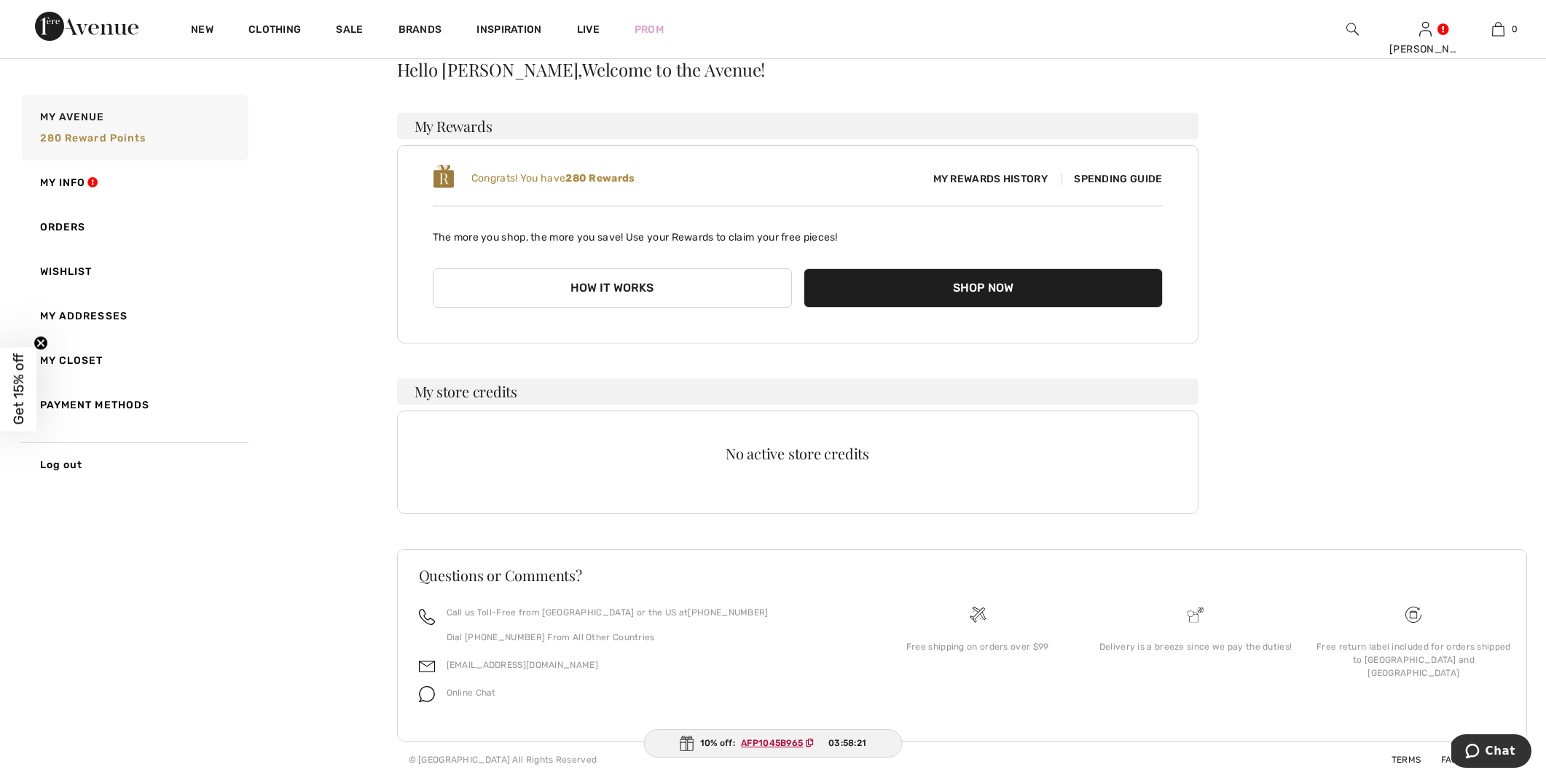
scroll to position [64, 0]
click at [1109, 179] on span "Spending Guide" at bounding box center [1112, 179] width 101 height 12
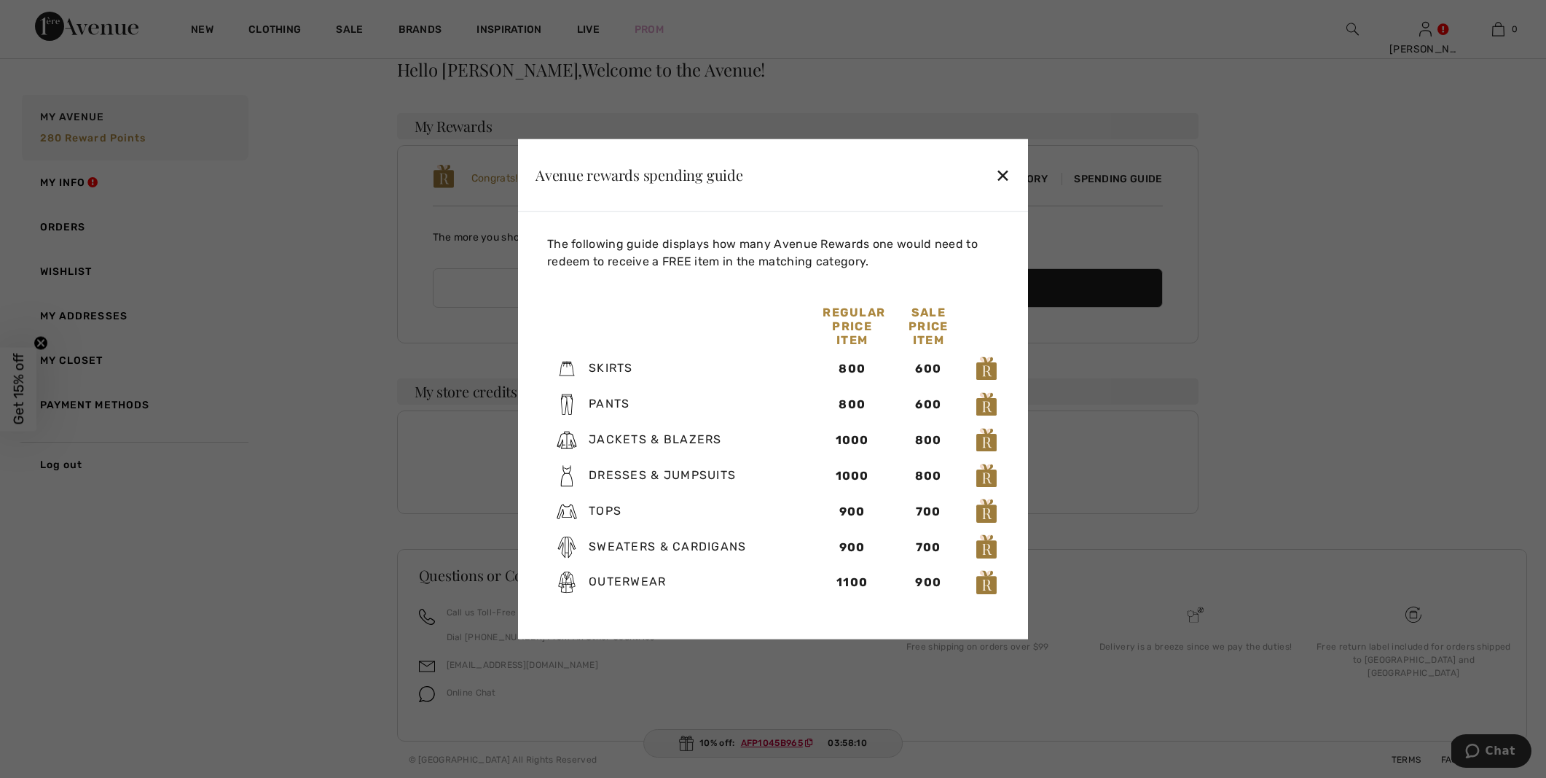
click at [1001, 176] on div "✕" at bounding box center [1003, 175] width 15 height 31
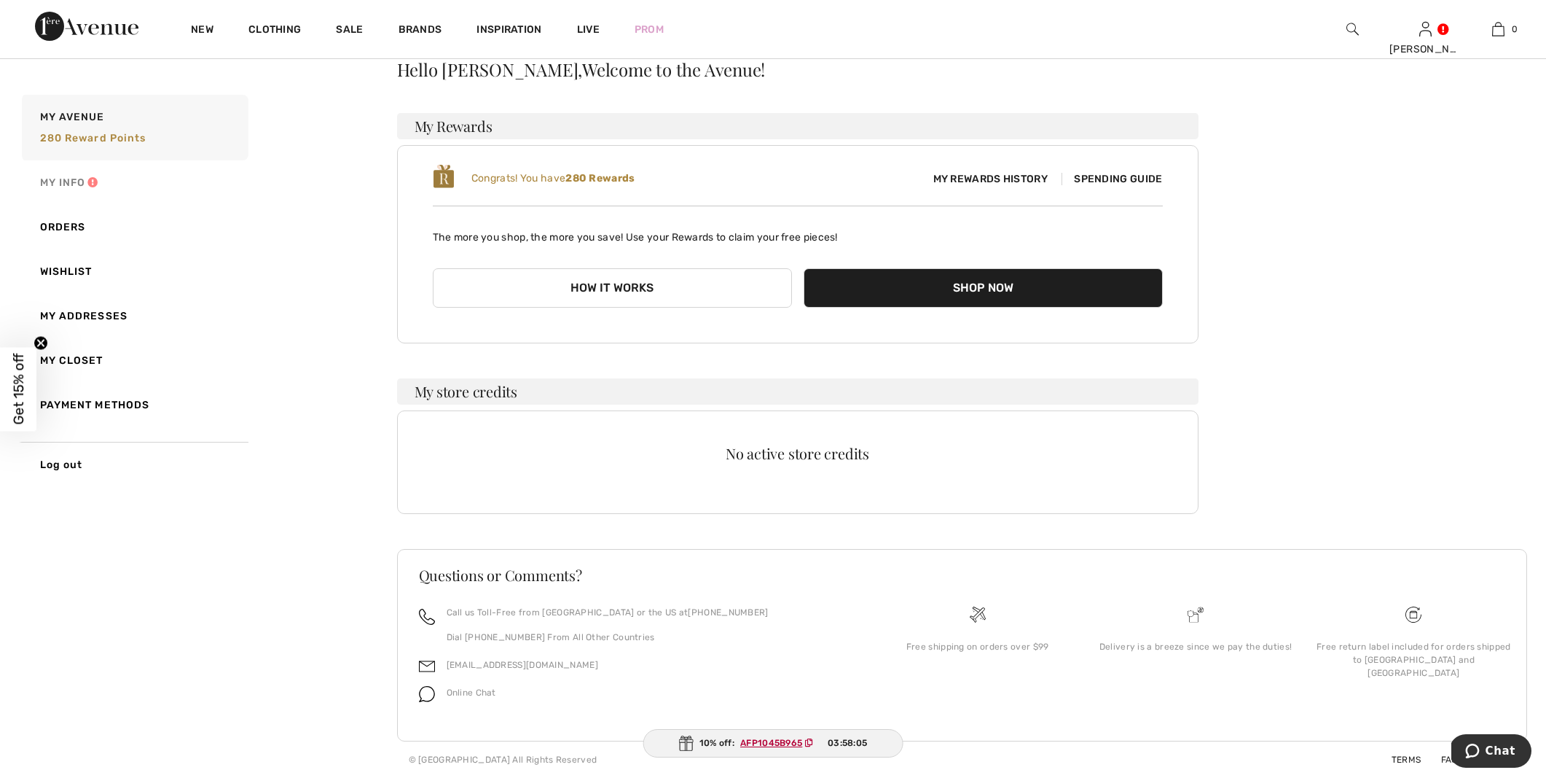
click at [69, 183] on link "My Info" at bounding box center [134, 182] width 230 height 44
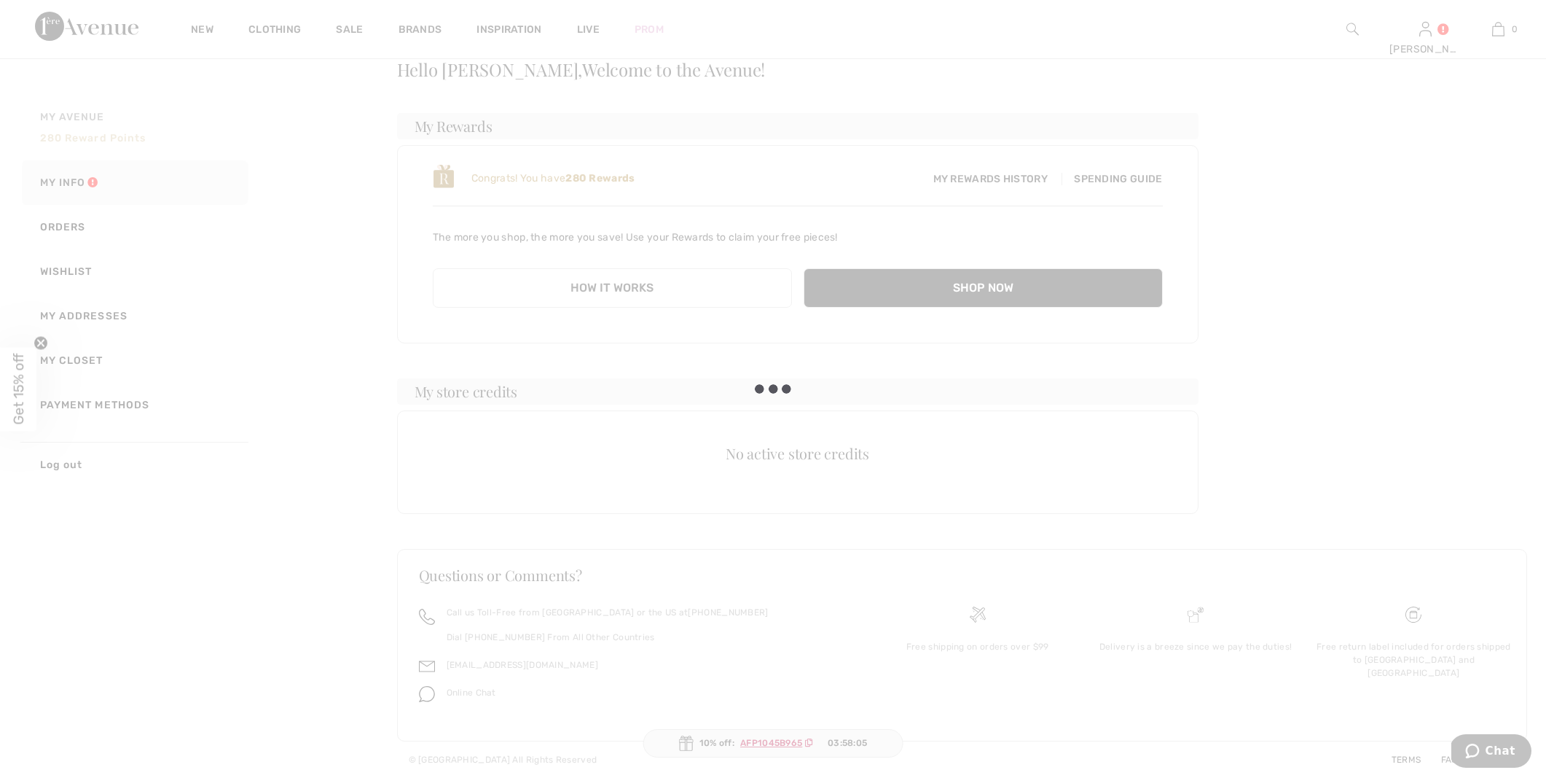
scroll to position [0, 0]
